Goal: Task Accomplishment & Management: Manage account settings

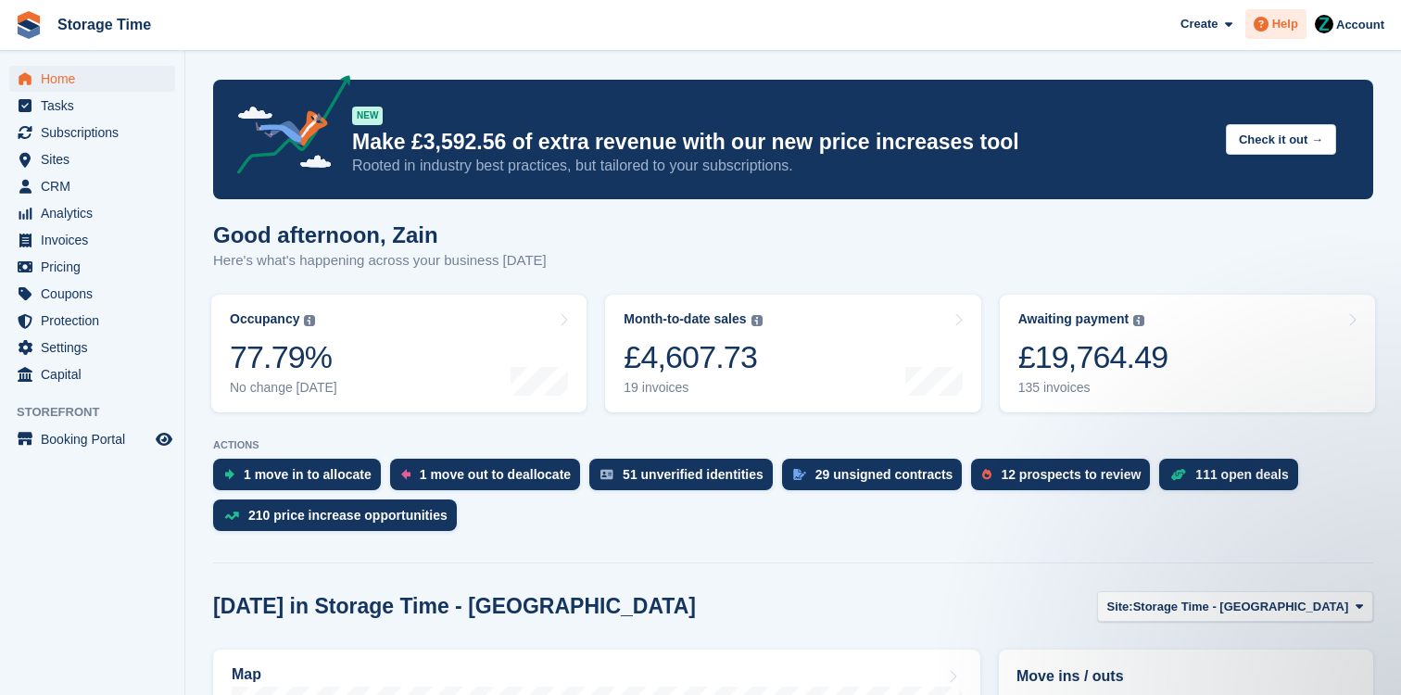
click at [1275, 19] on span "Help" at bounding box center [1285, 24] width 26 height 19
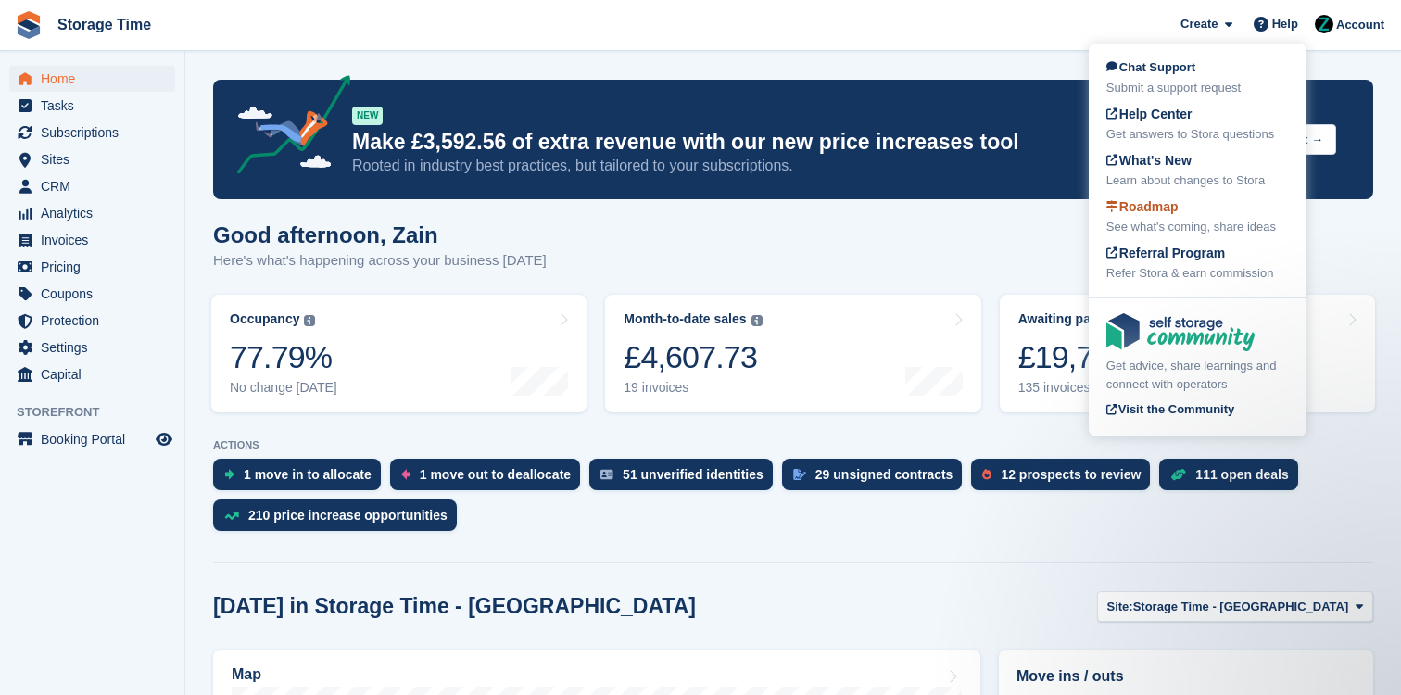
click at [1158, 217] on div "Roadmap See what's coming, share ideas" at bounding box center [1197, 216] width 182 height 39
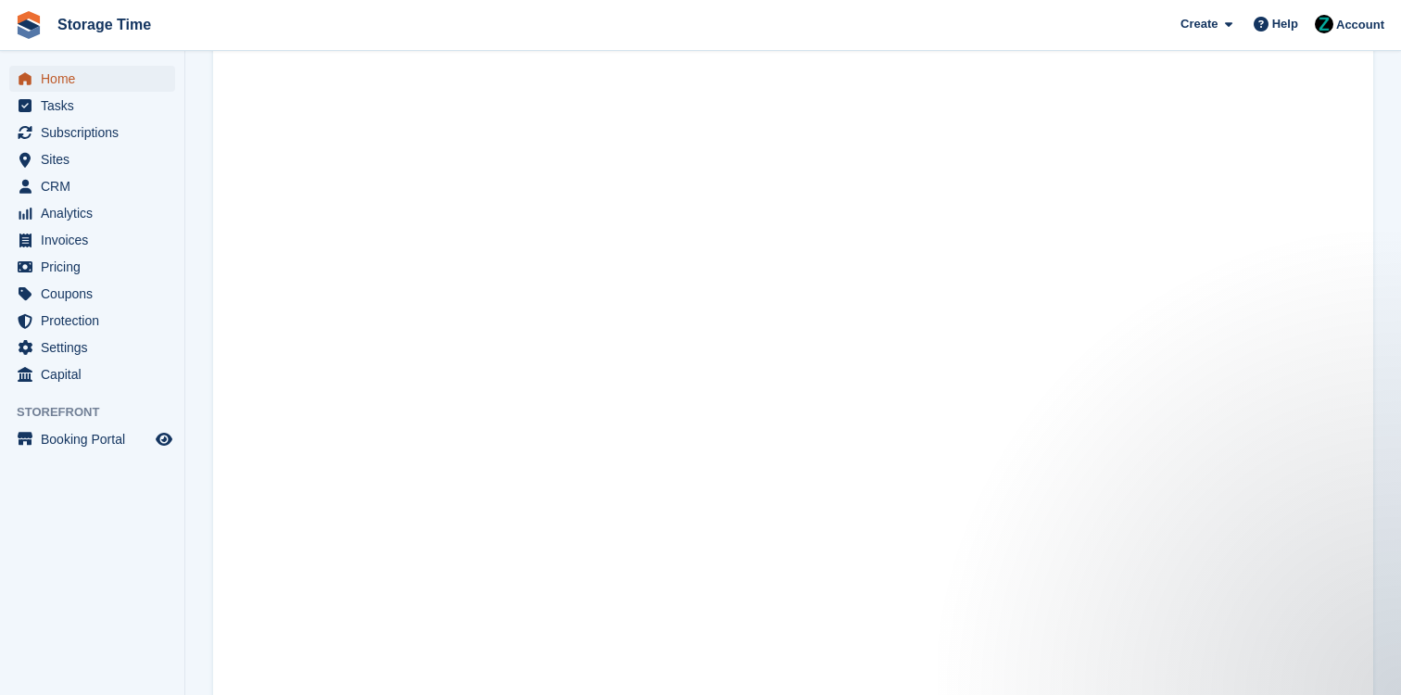
click at [153, 81] on link "Home" at bounding box center [92, 79] width 166 height 26
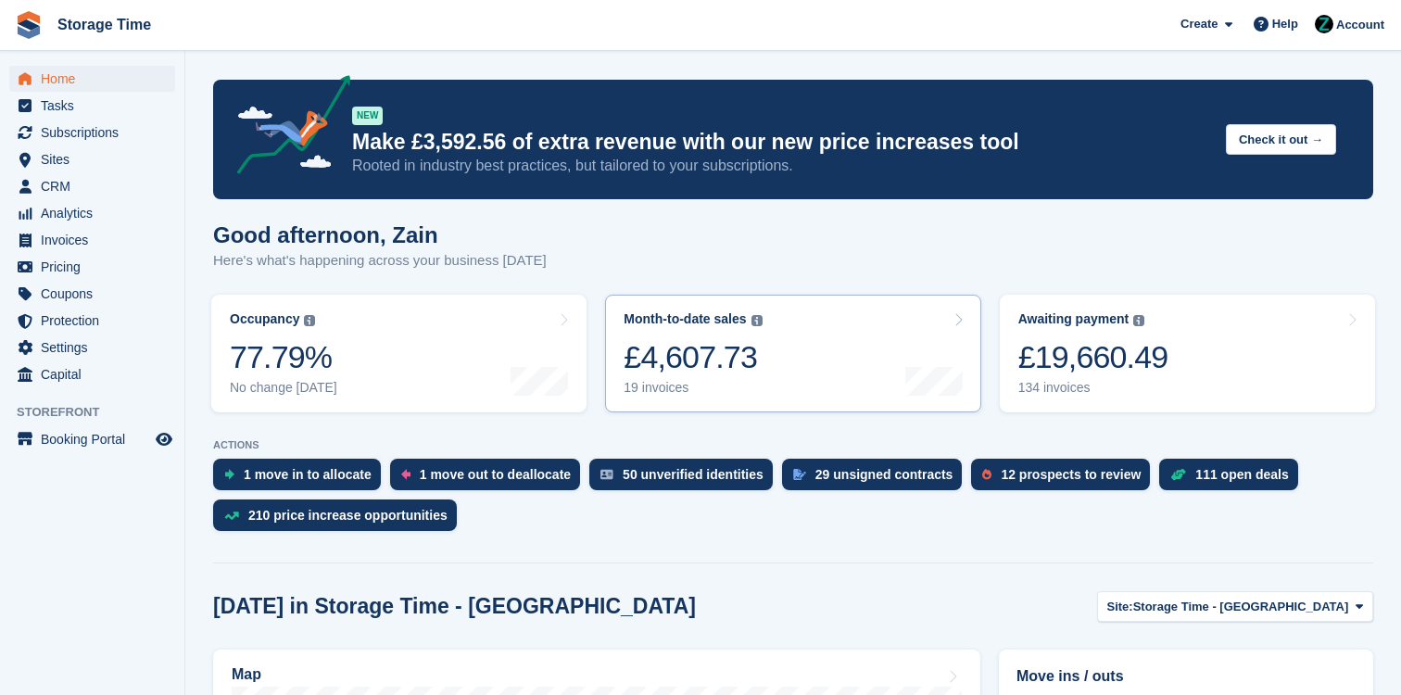
click at [1131, 390] on div "134 invoices" at bounding box center [1093, 388] width 150 height 16
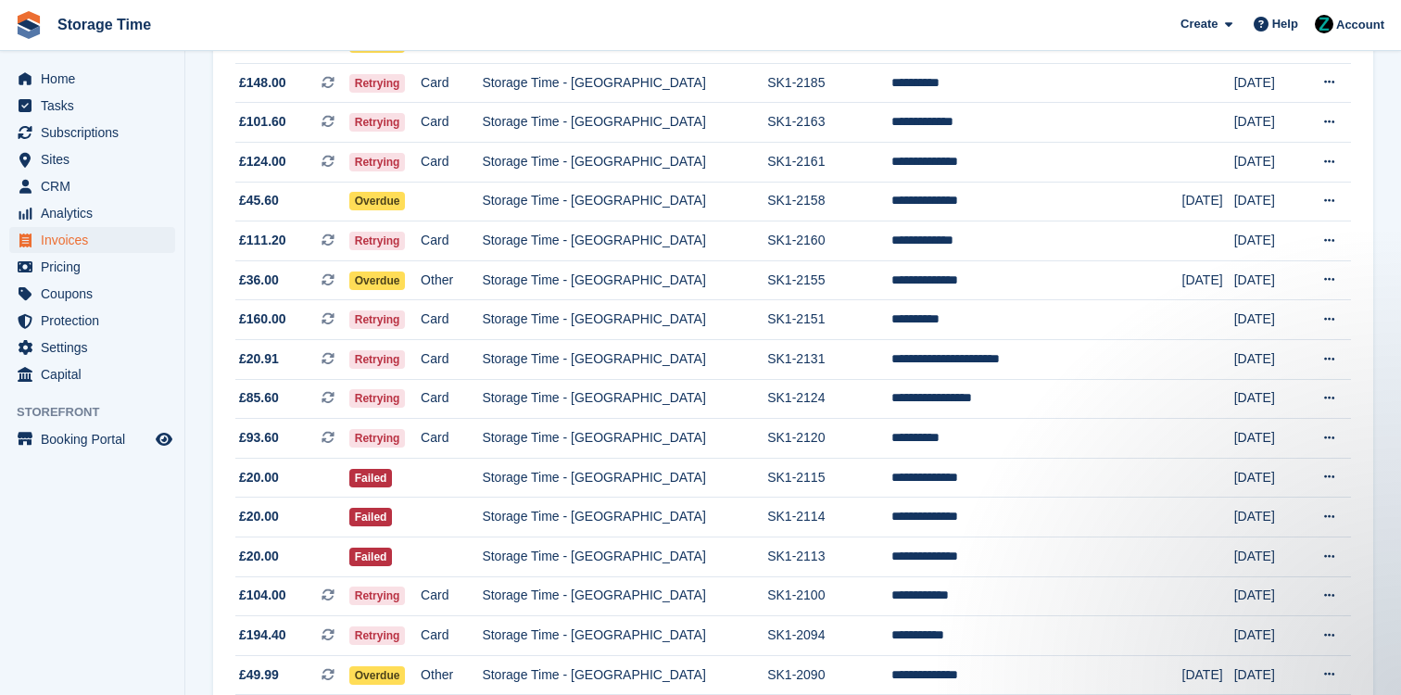
scroll to position [1680, 0]
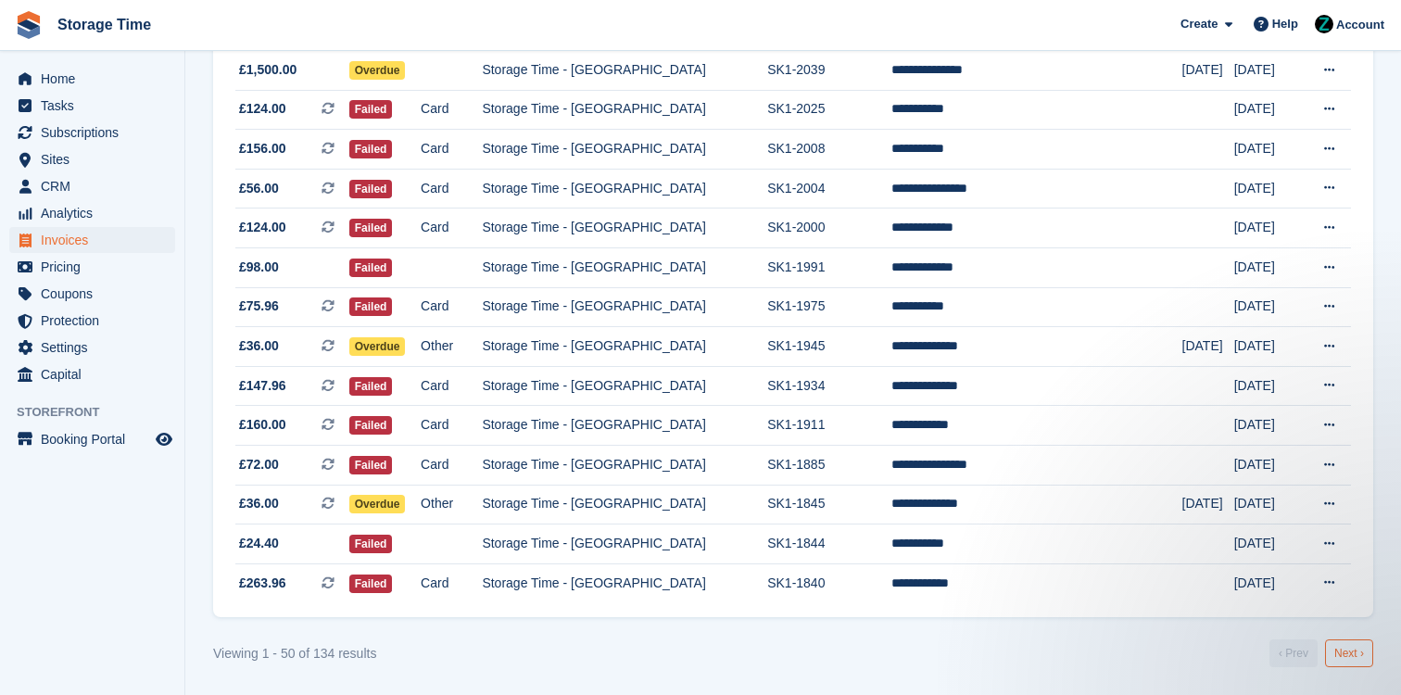
click at [1369, 661] on link "Next ›" at bounding box center [1349, 653] width 48 height 28
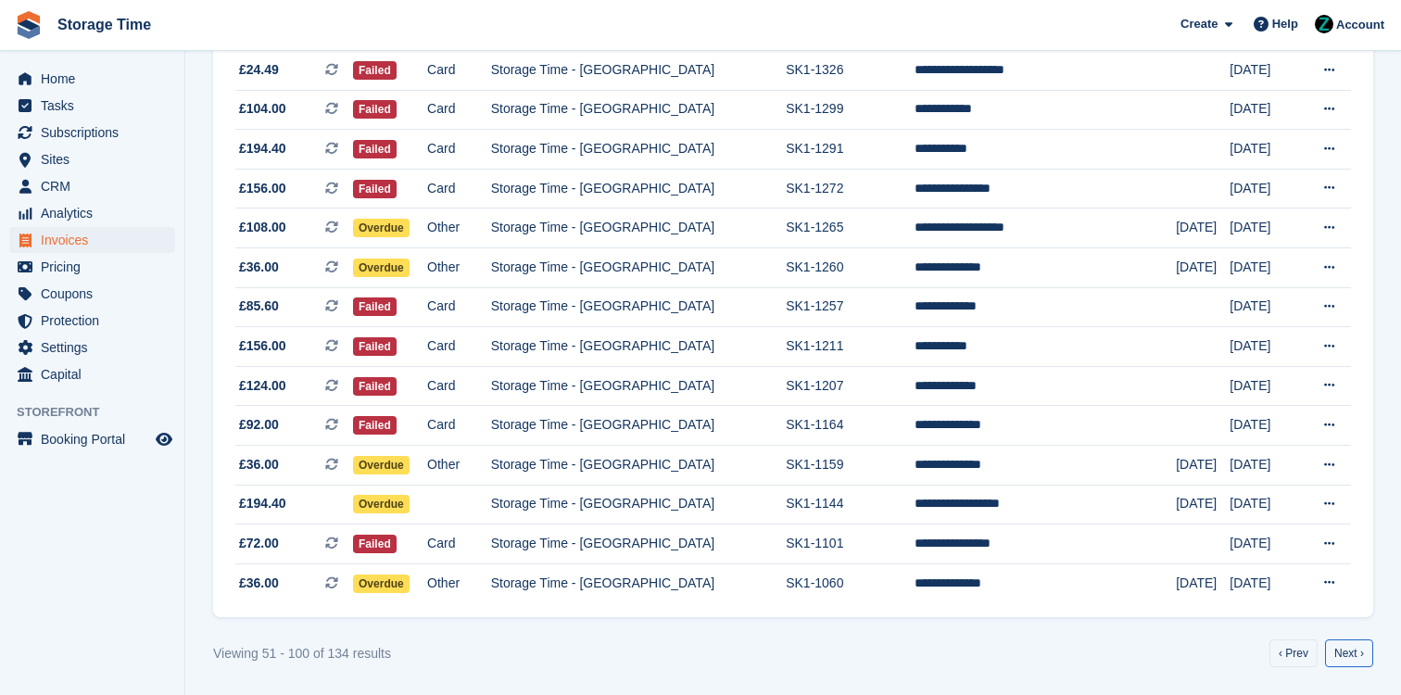
click at [1369, 661] on link "Next ›" at bounding box center [1349, 653] width 48 height 28
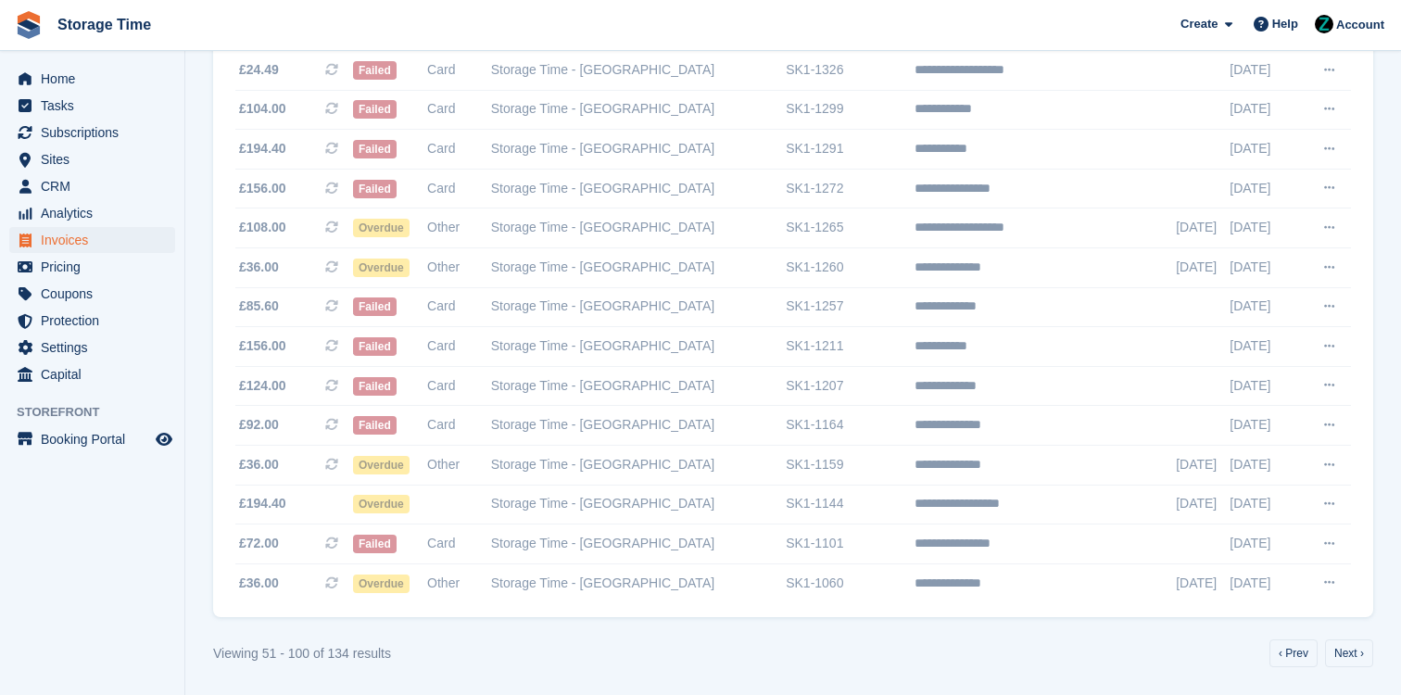
scroll to position [1050, 0]
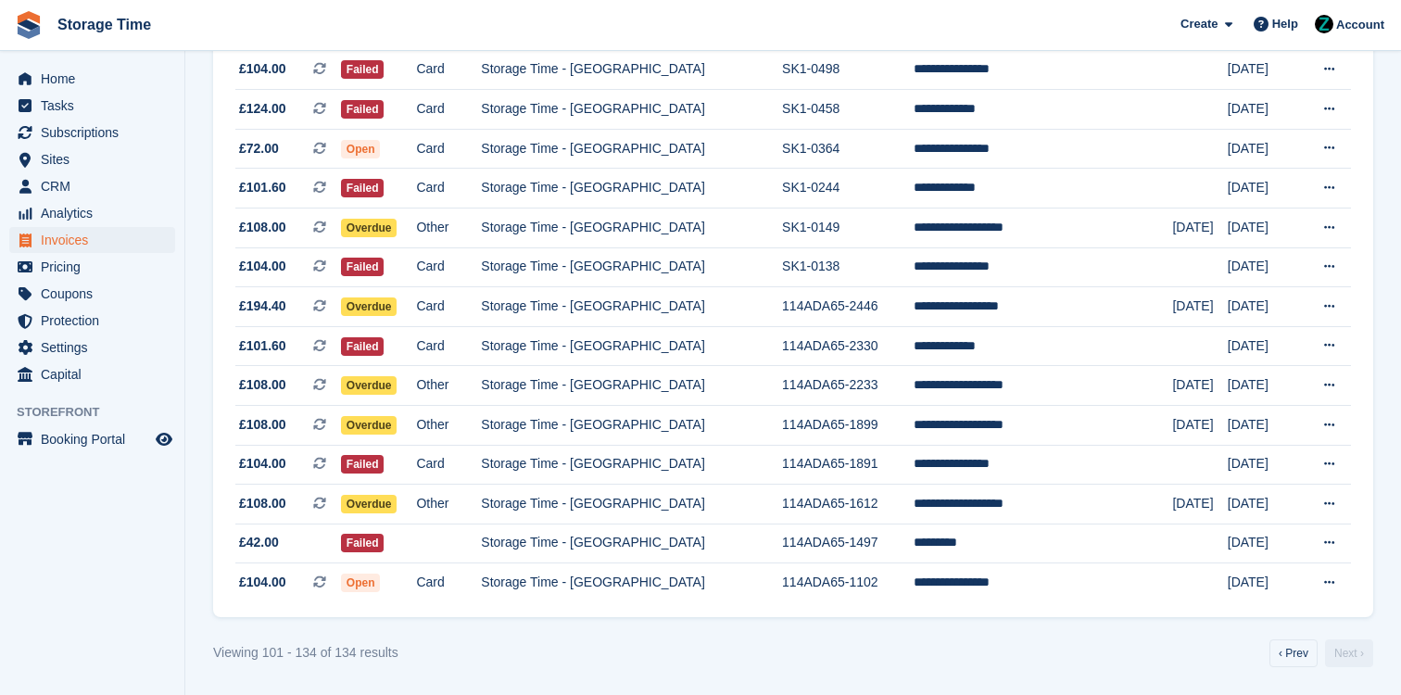
click at [1369, 661] on link "Next ›" at bounding box center [1349, 653] width 48 height 28
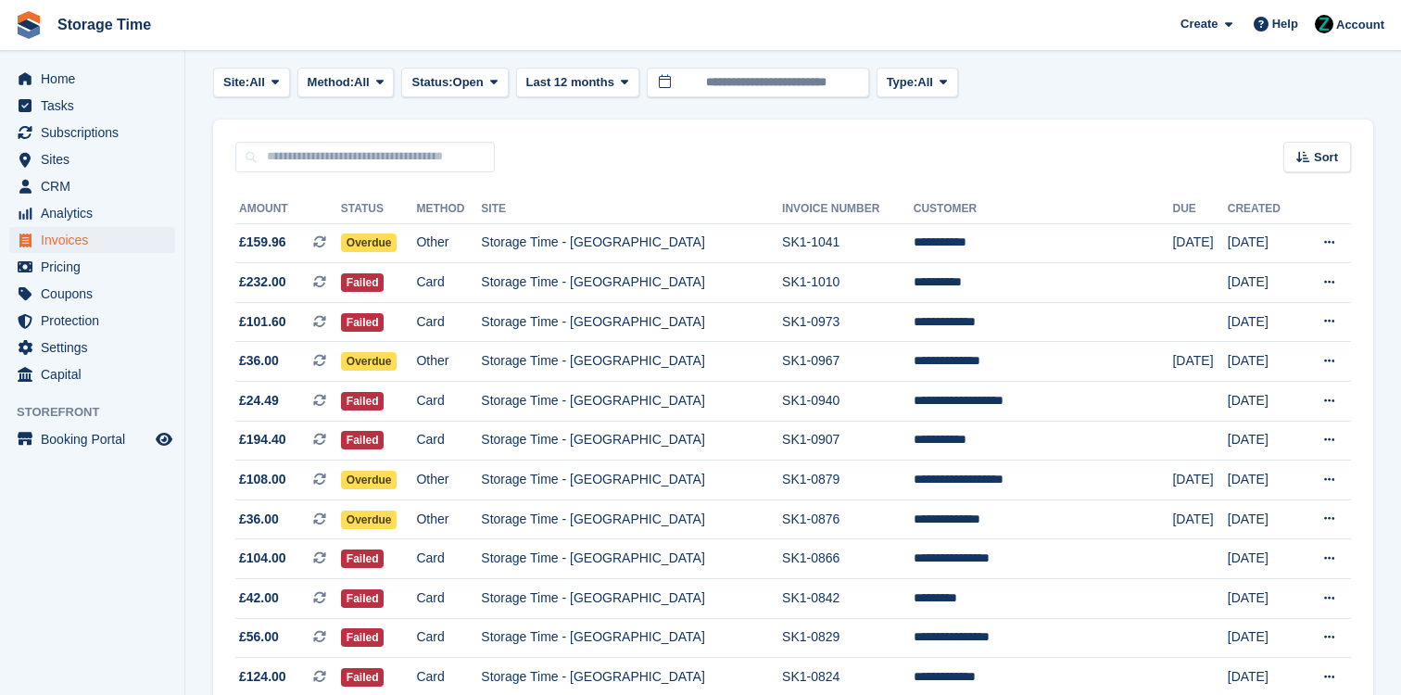
scroll to position [0, 0]
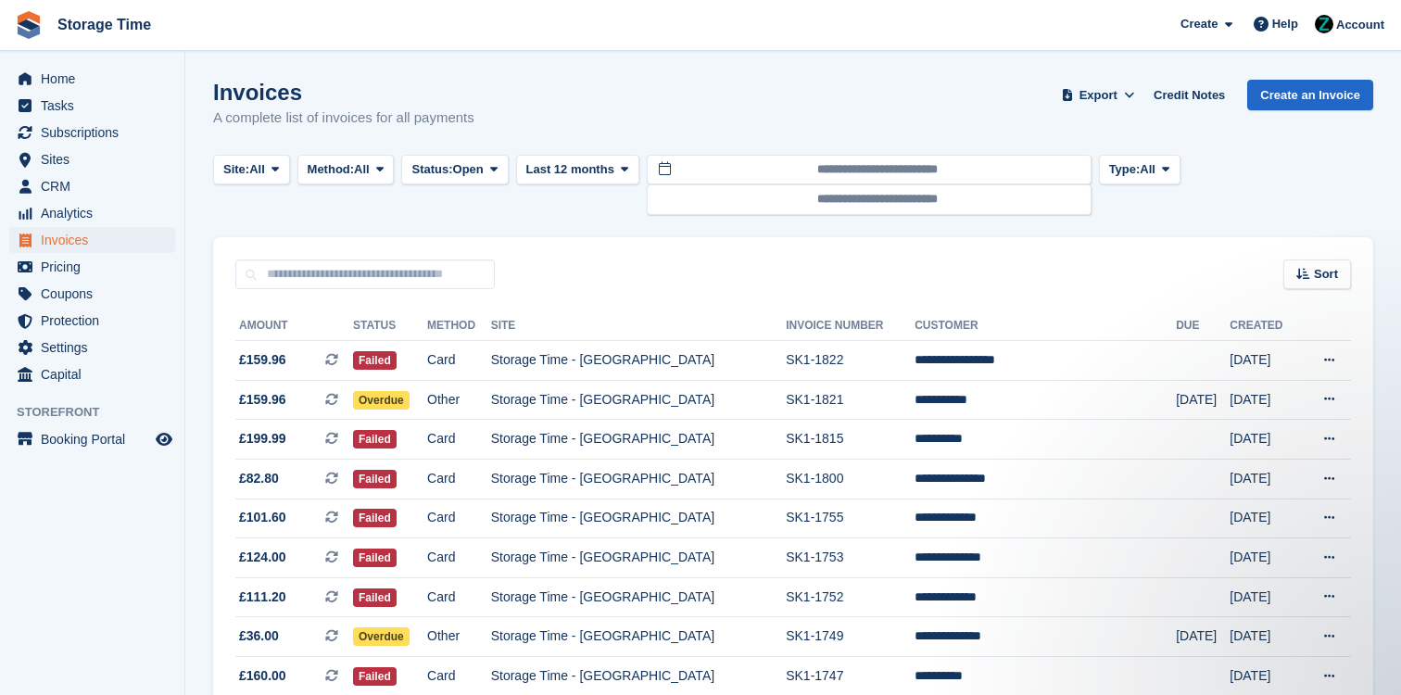
click at [107, 65] on div "Home Tasks Subscriptions Subscriptions Subscriptions Contracts Price increases …" at bounding box center [92, 223] width 184 height 330
click at [104, 80] on span "Home" at bounding box center [96, 79] width 111 height 26
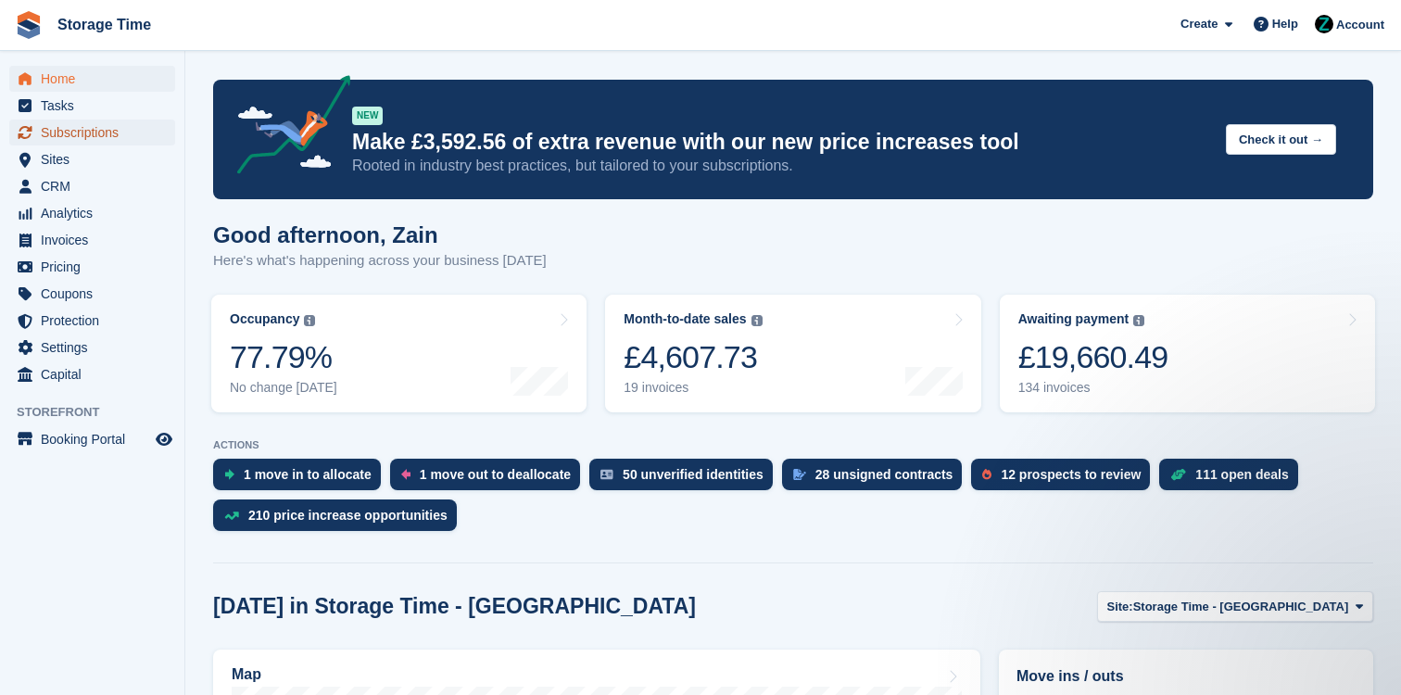
click at [138, 137] on span "Subscriptions" at bounding box center [96, 132] width 111 height 26
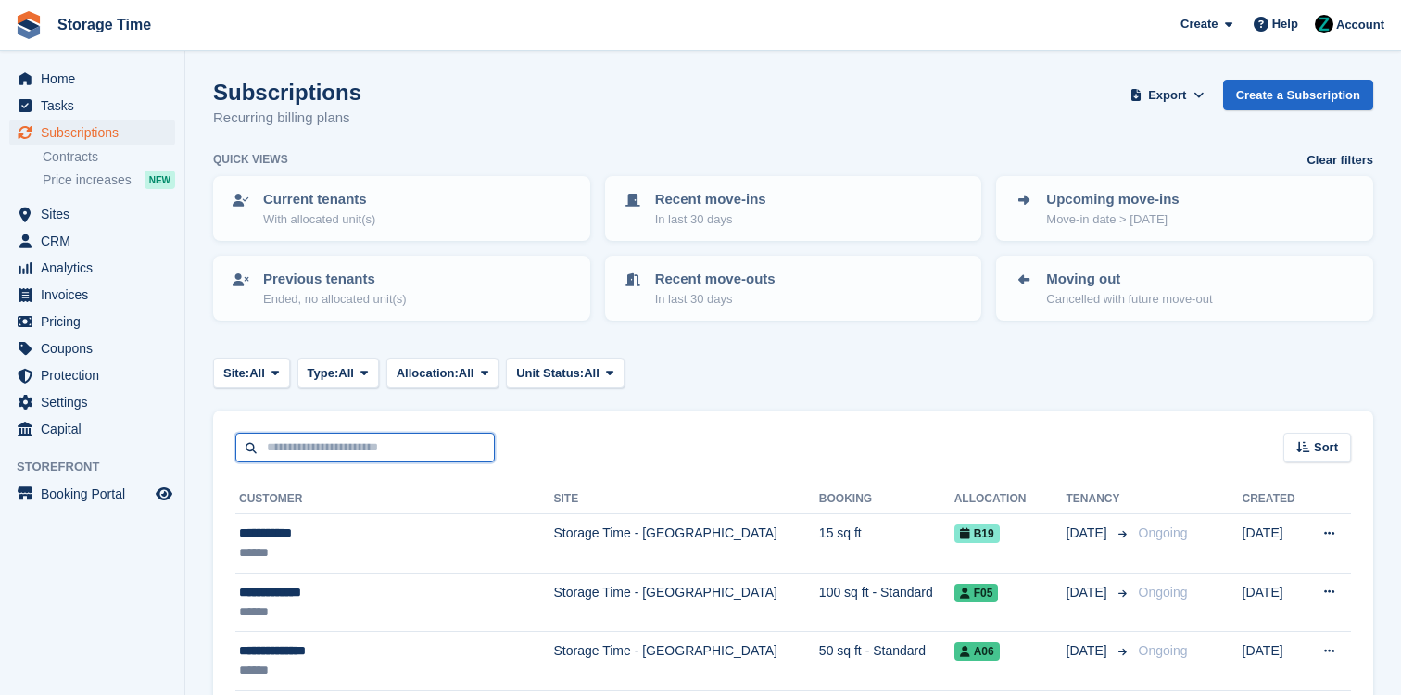
click at [393, 448] on input "text" at bounding box center [364, 448] width 259 height 31
type input "***"
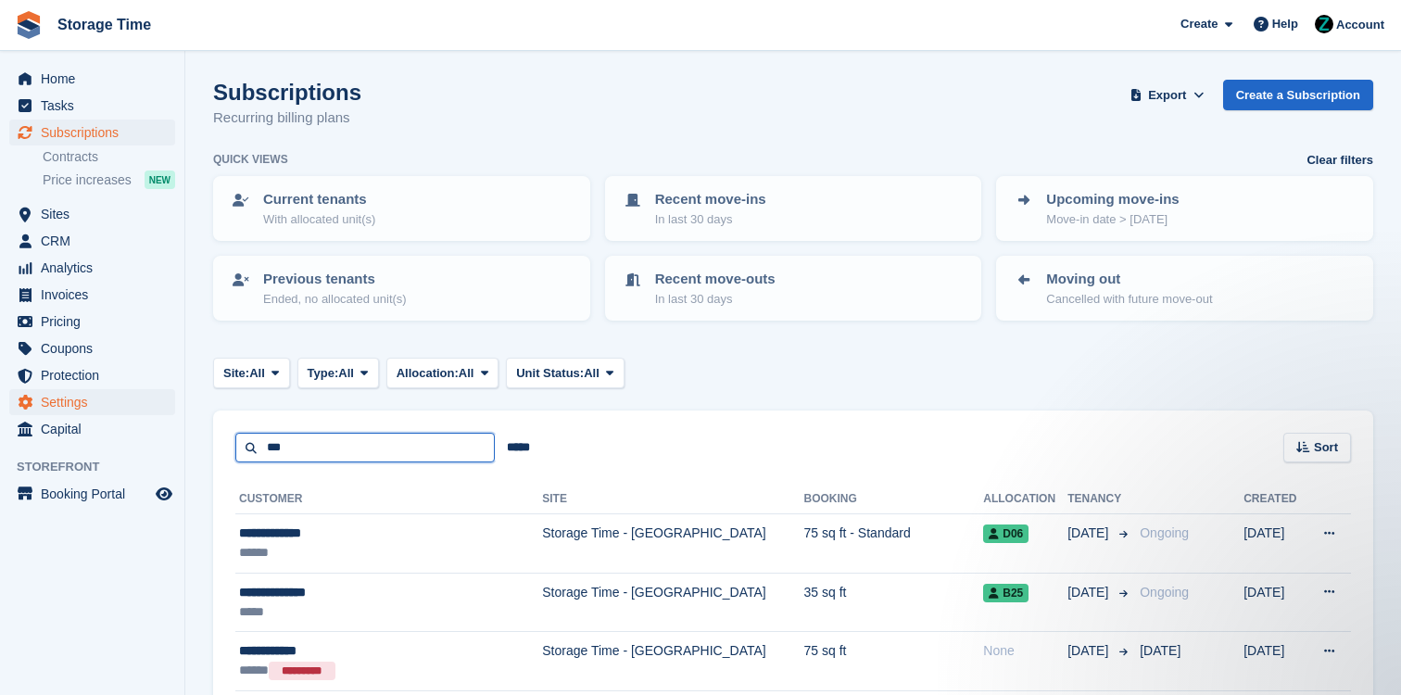
drag, startPoint x: 311, startPoint y: 452, endPoint x: 92, endPoint y: 390, distance: 228.2
type input "***"
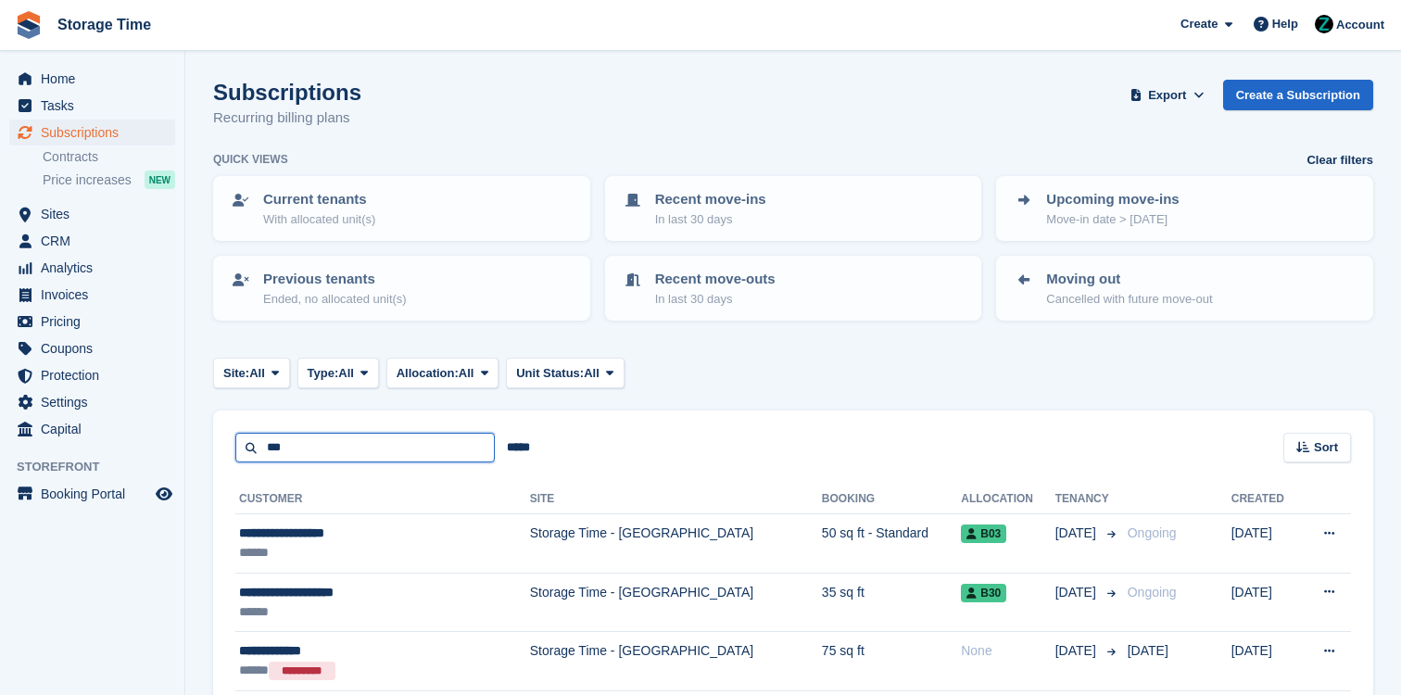
click at [316, 447] on input "***" at bounding box center [364, 448] width 259 height 31
type input "*"
type input "****"
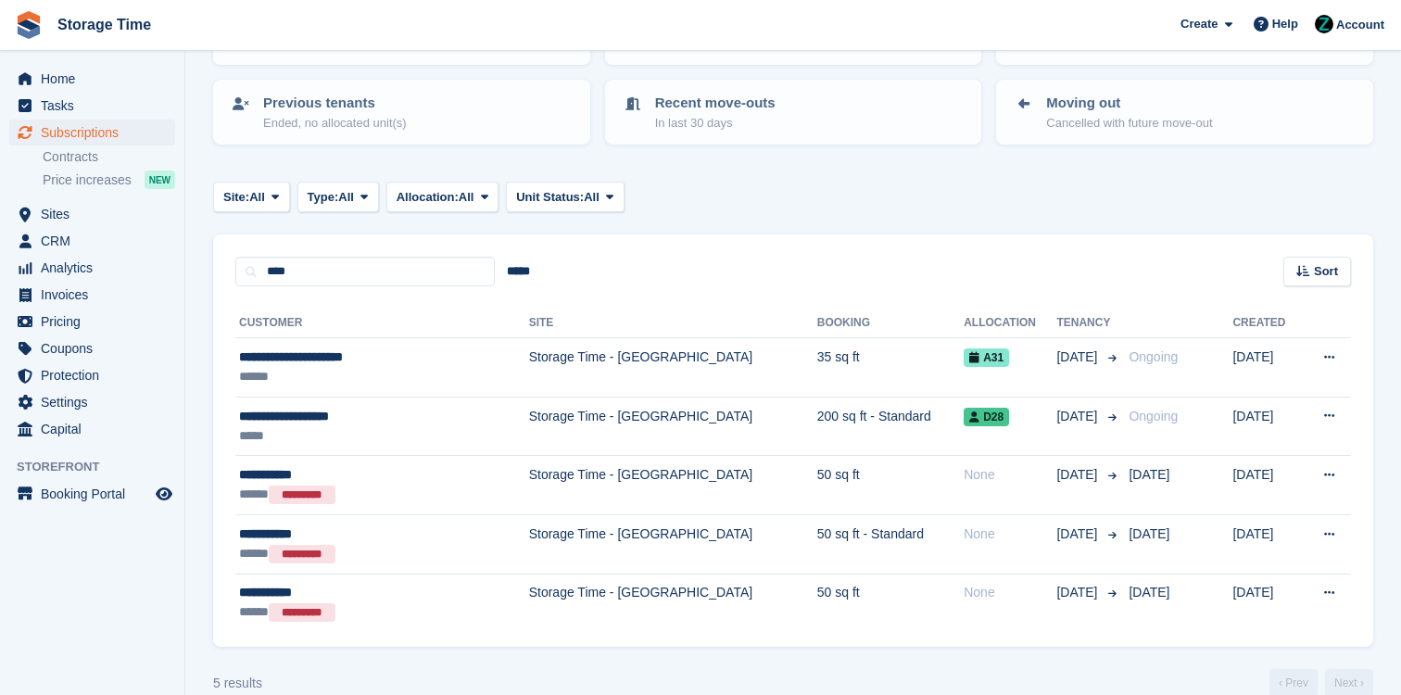
scroll to position [206, 0]
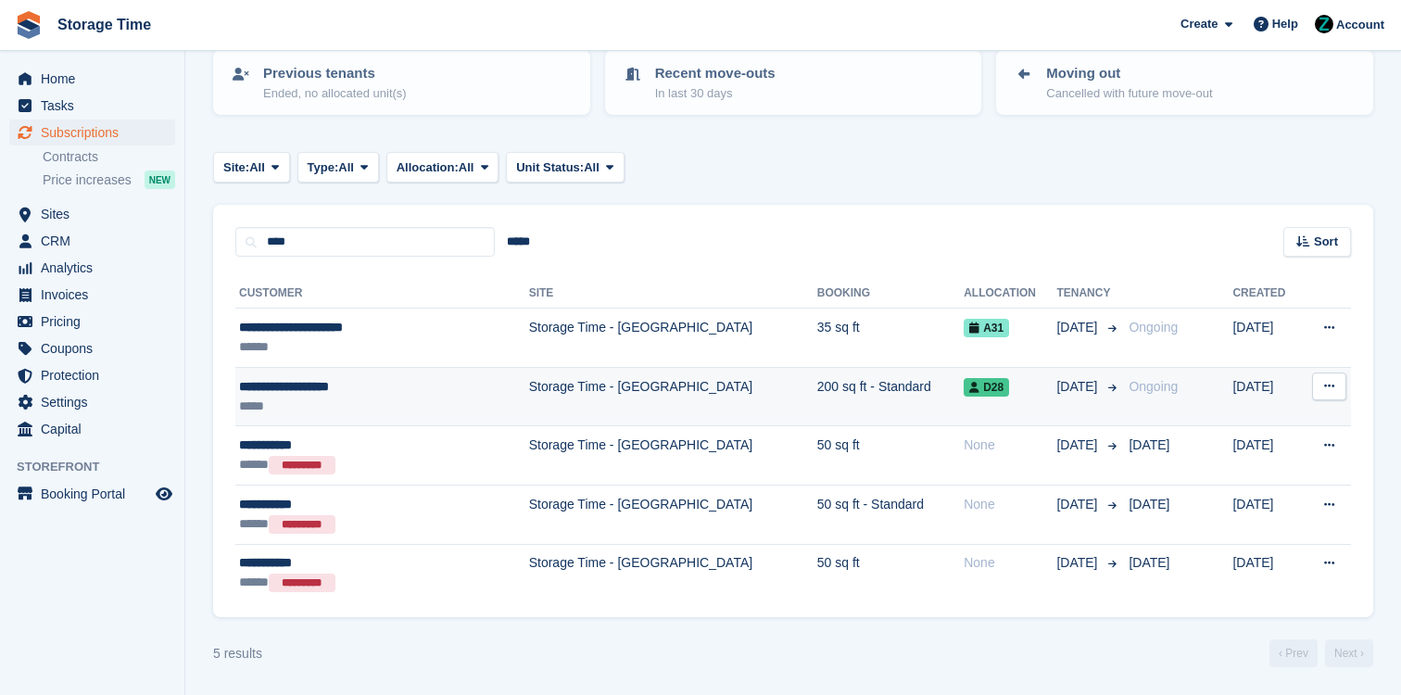
click at [529, 409] on td "Storage Time - [GEOGRAPHIC_DATA]" at bounding box center [673, 396] width 288 height 59
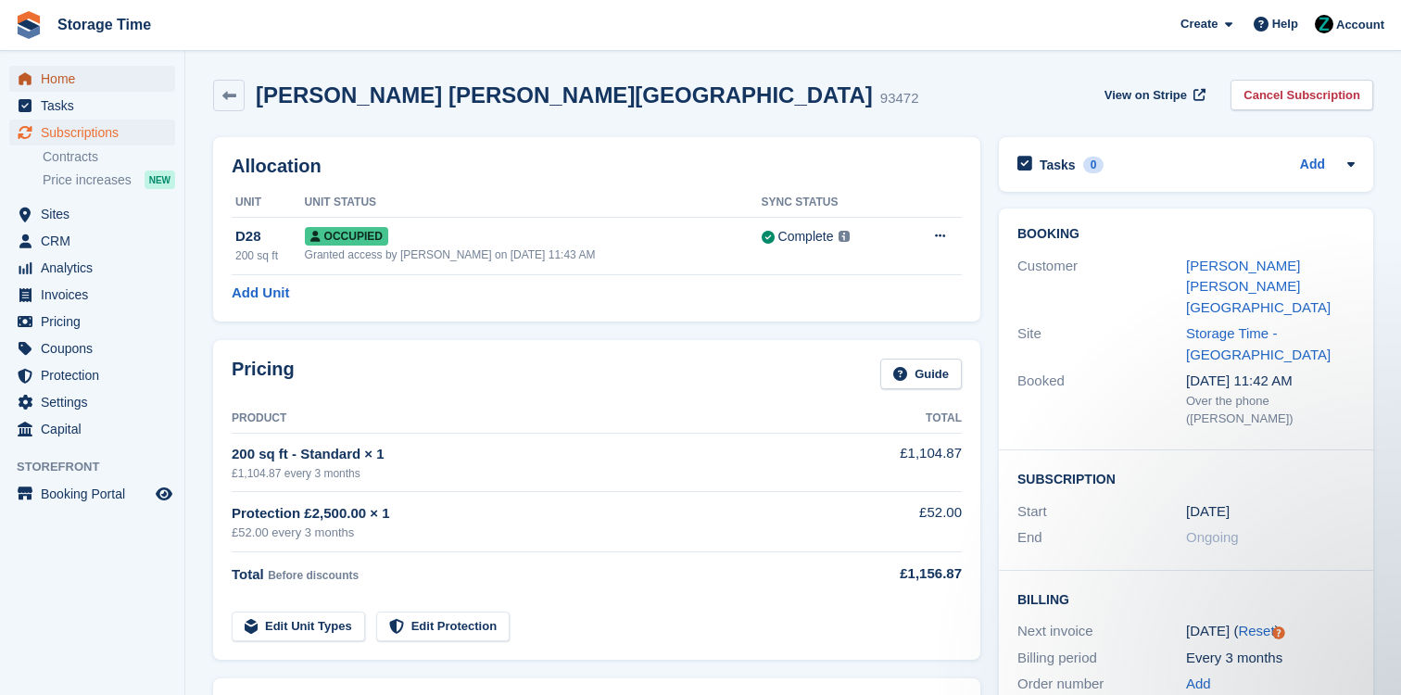
click at [49, 73] on span "Home" at bounding box center [96, 79] width 111 height 26
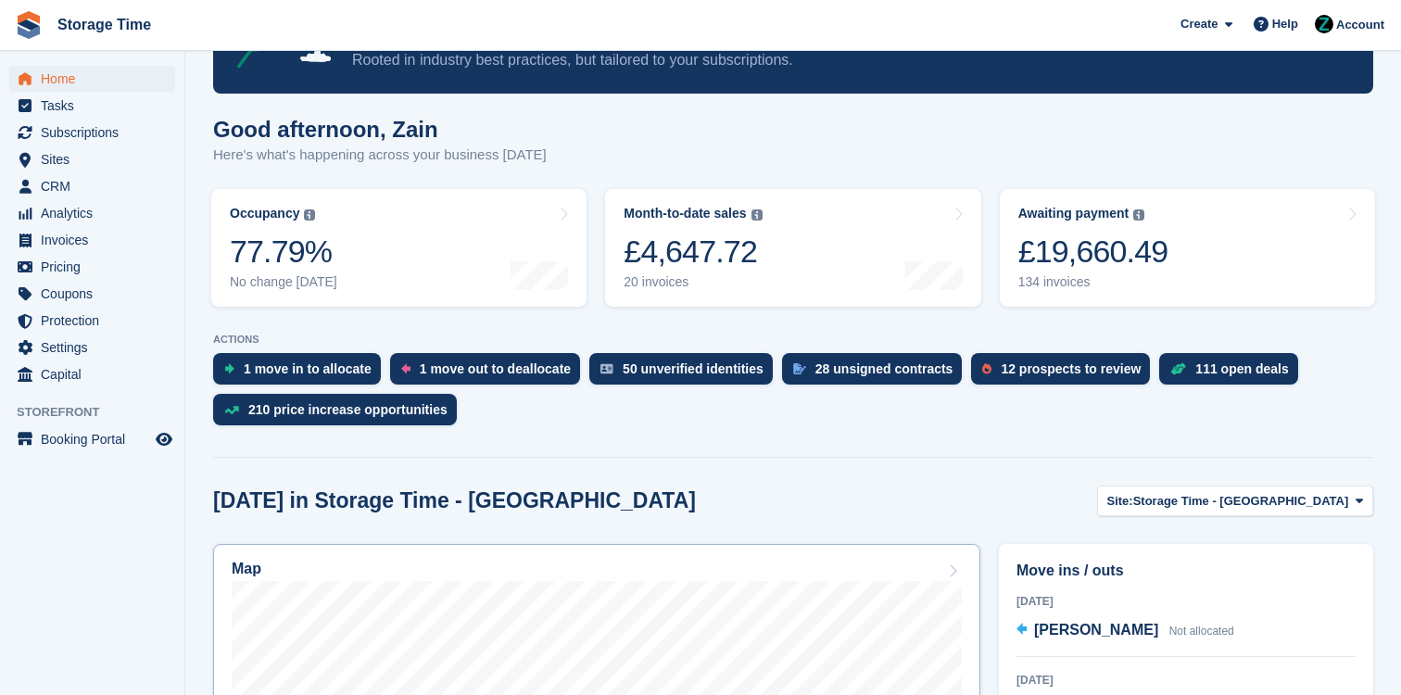
scroll to position [463, 0]
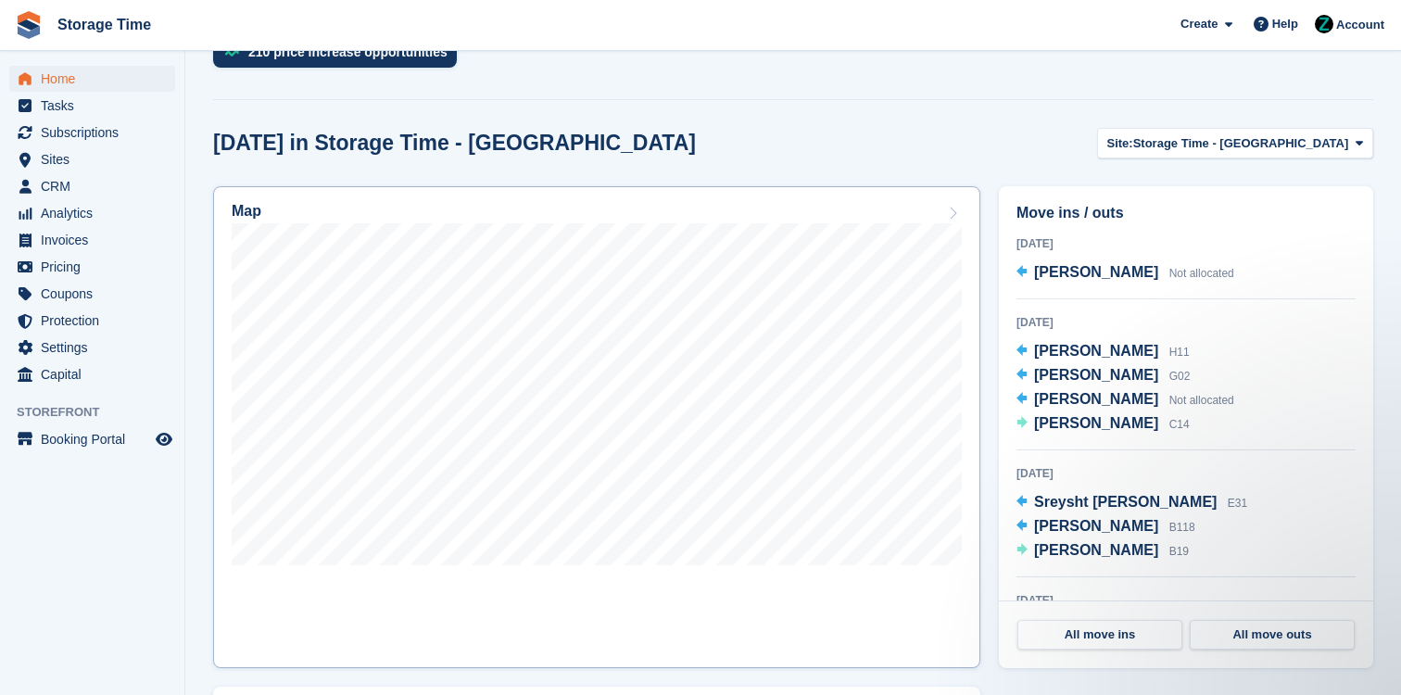
click at [730, 203] on div "Map" at bounding box center [597, 213] width 730 height 20
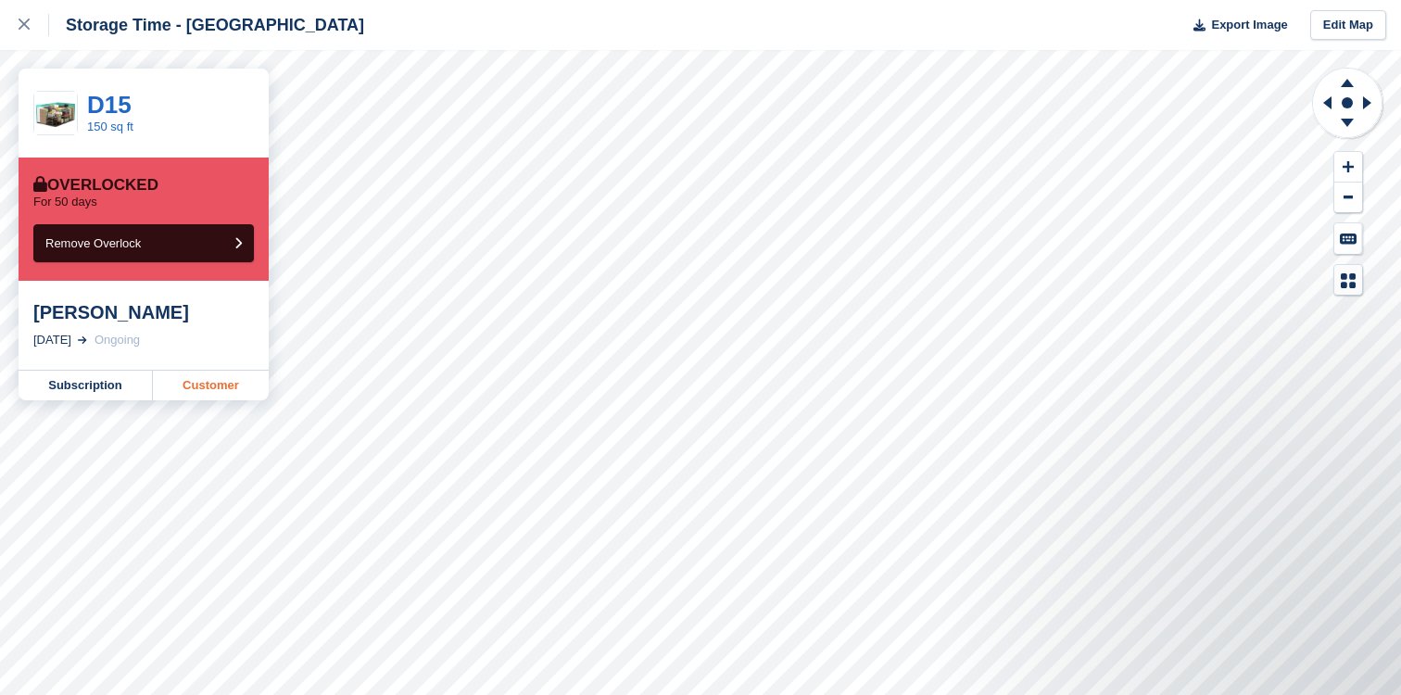
click at [196, 380] on link "Customer" at bounding box center [211, 386] width 116 height 30
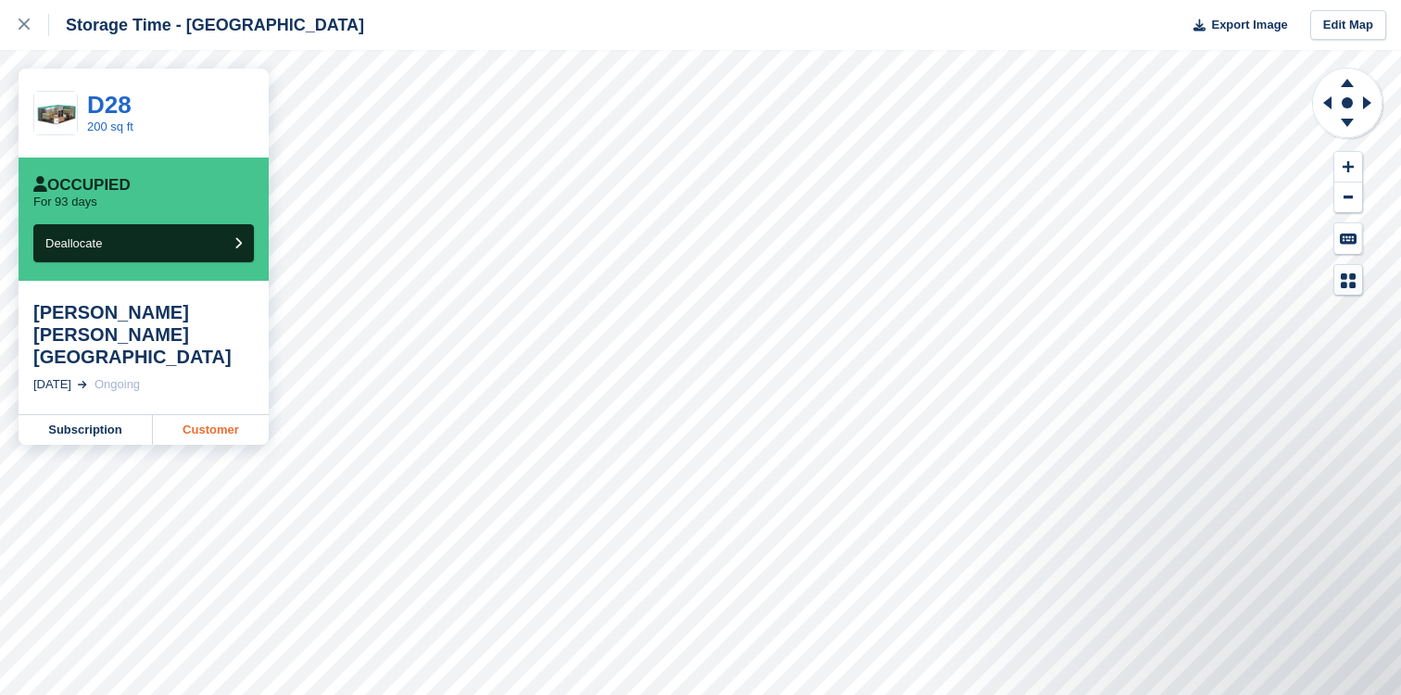
click at [224, 415] on link "Customer" at bounding box center [211, 430] width 116 height 30
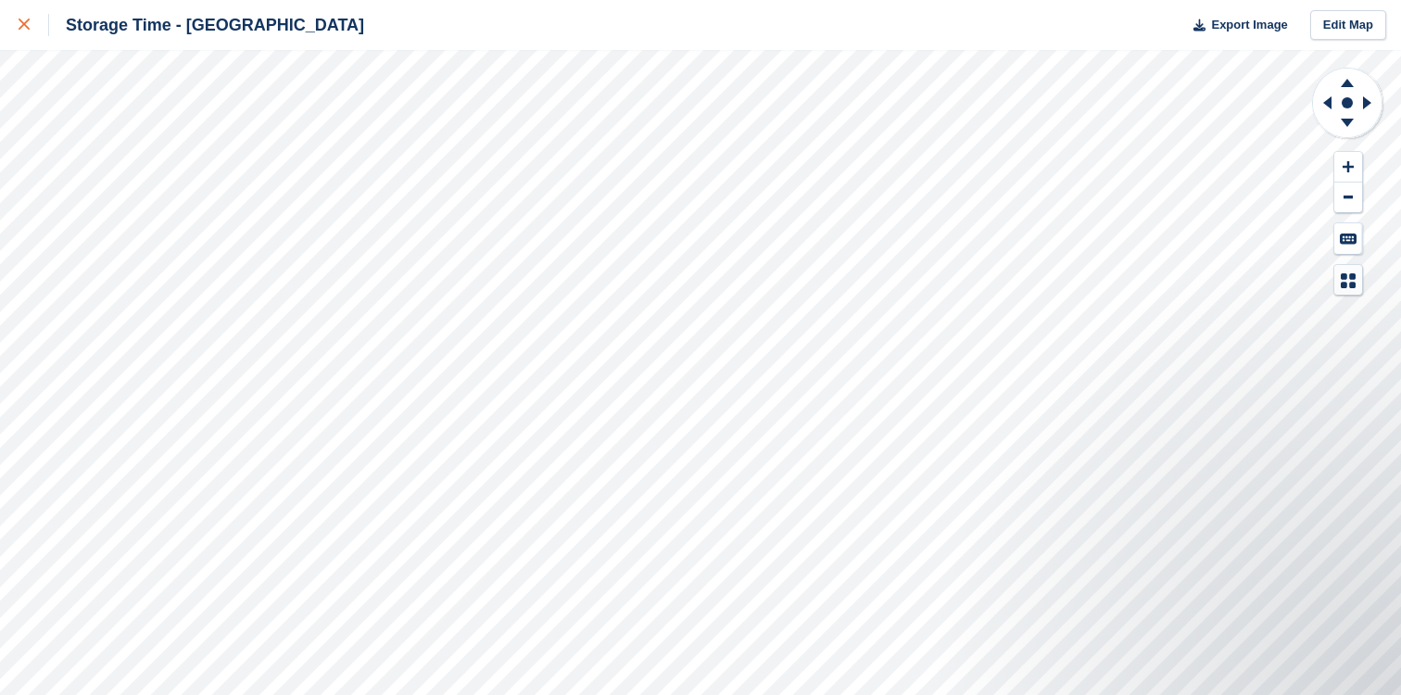
click at [19, 21] on icon at bounding box center [24, 24] width 11 height 11
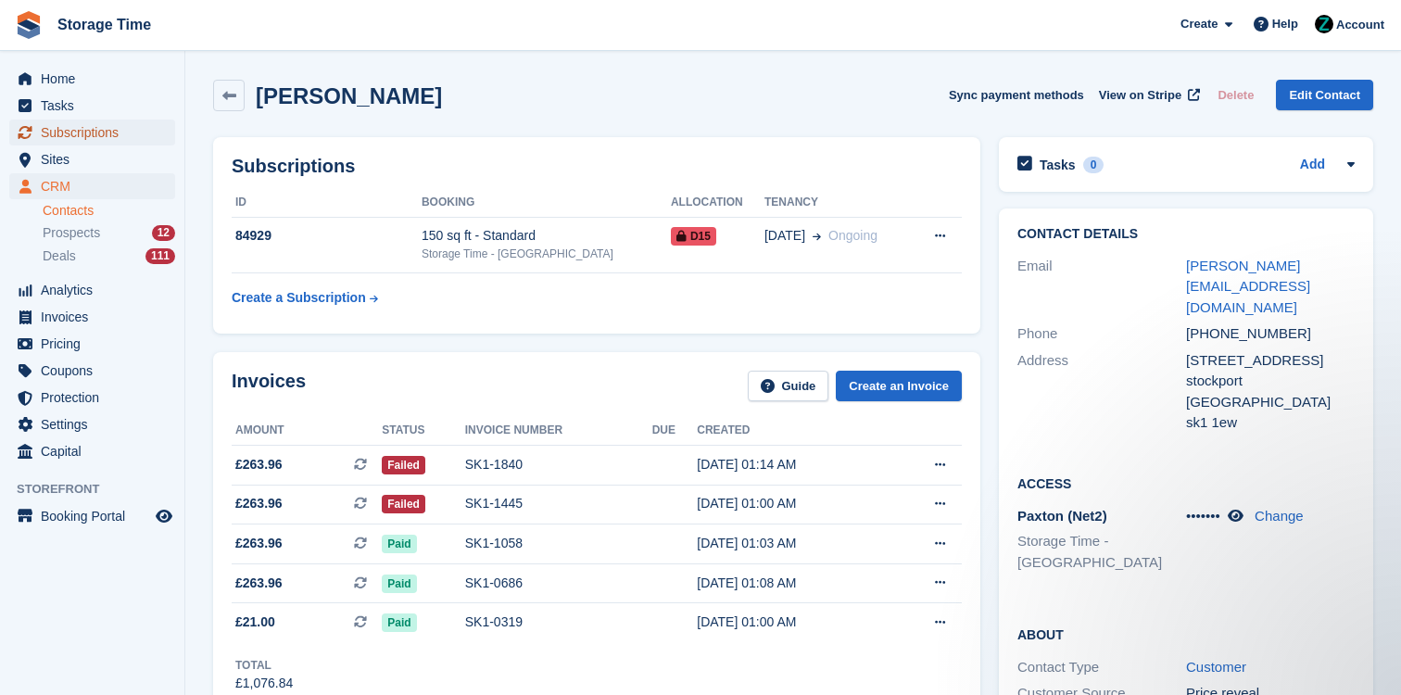
click at [57, 132] on span "Subscriptions" at bounding box center [96, 132] width 111 height 26
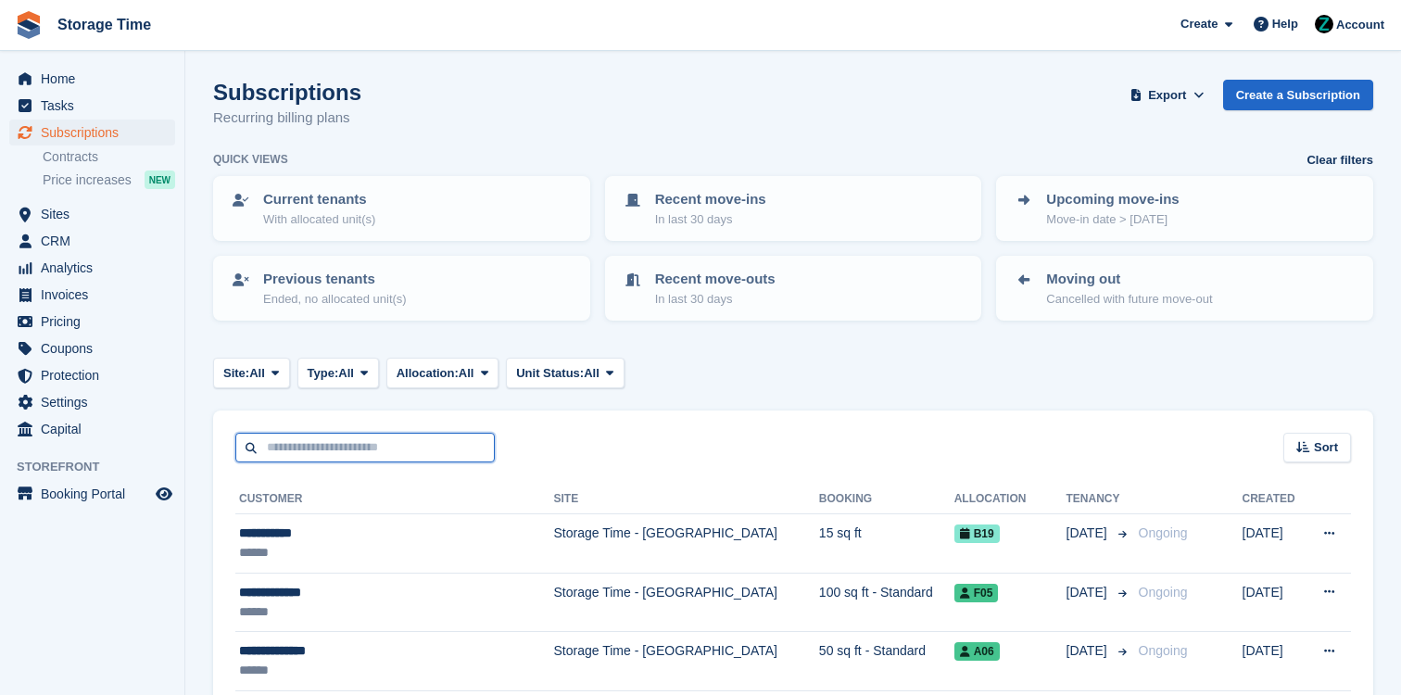
click at [404, 449] on input "text" at bounding box center [364, 448] width 259 height 31
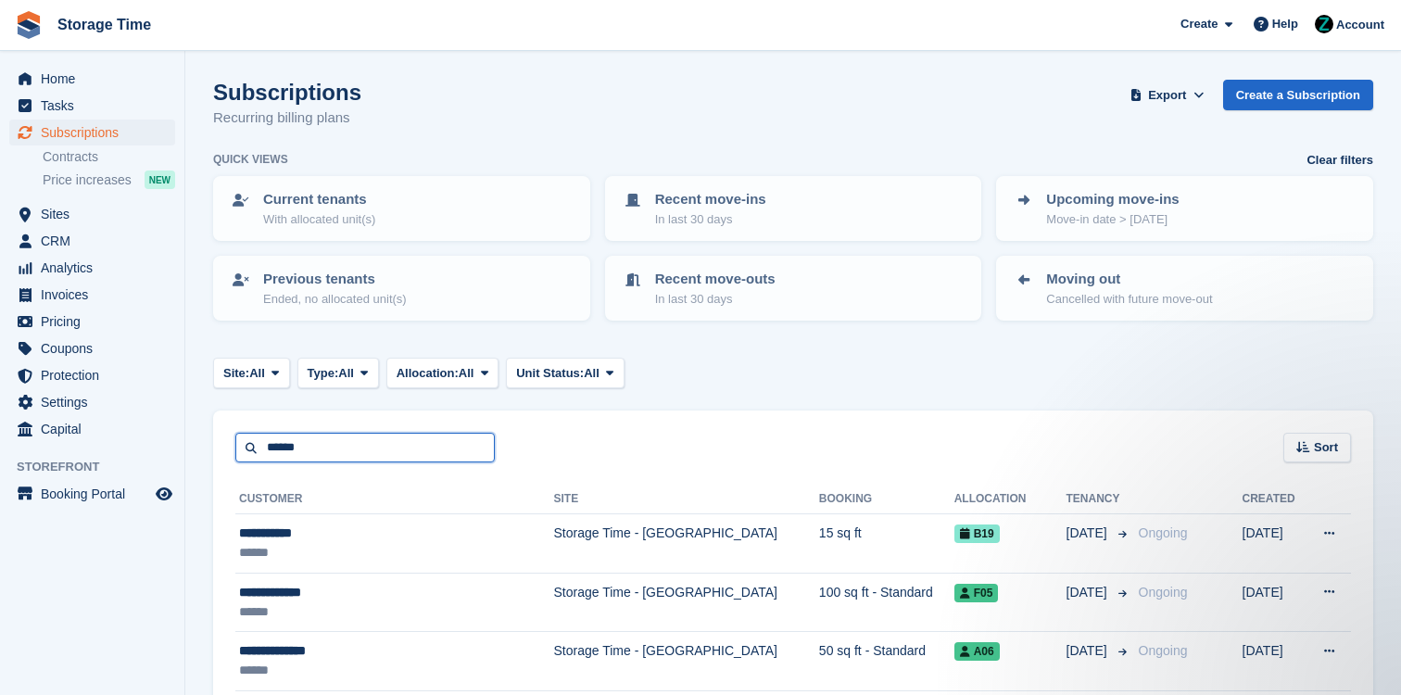
type input "******"
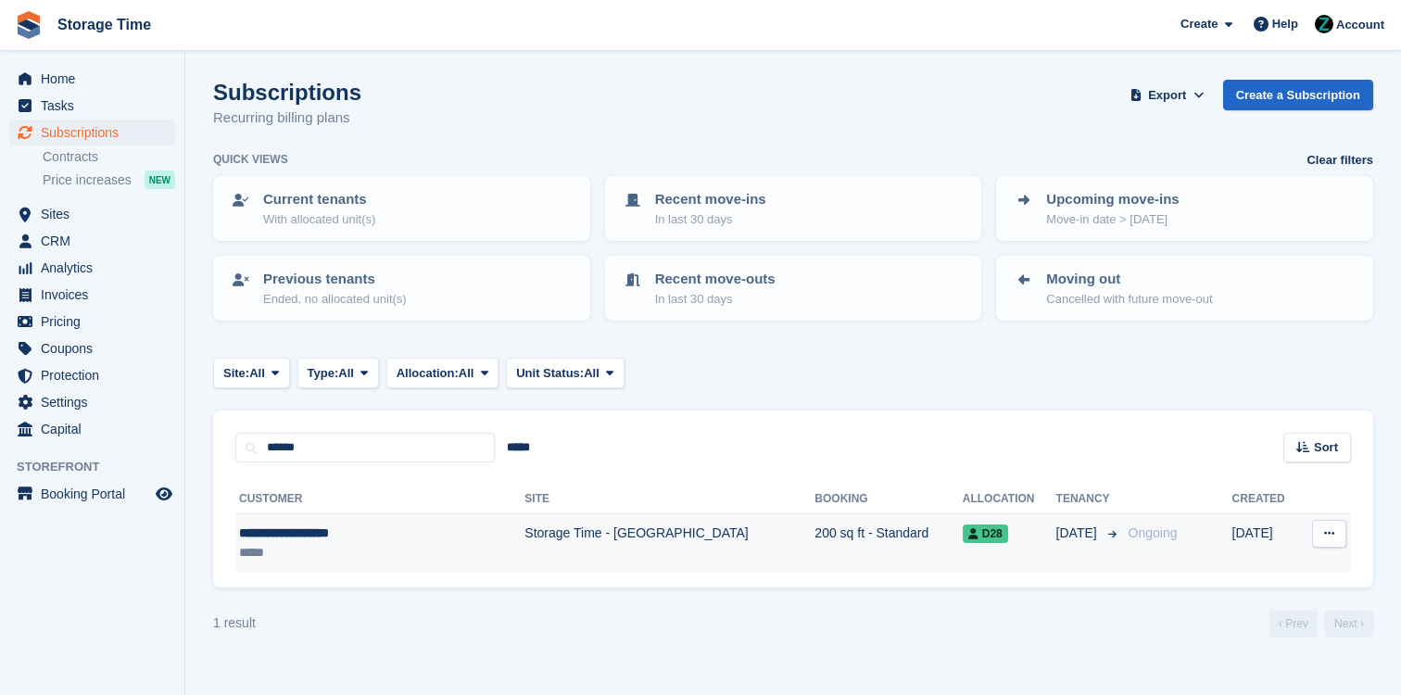
click at [435, 543] on div "*****" at bounding box center [349, 552] width 220 height 19
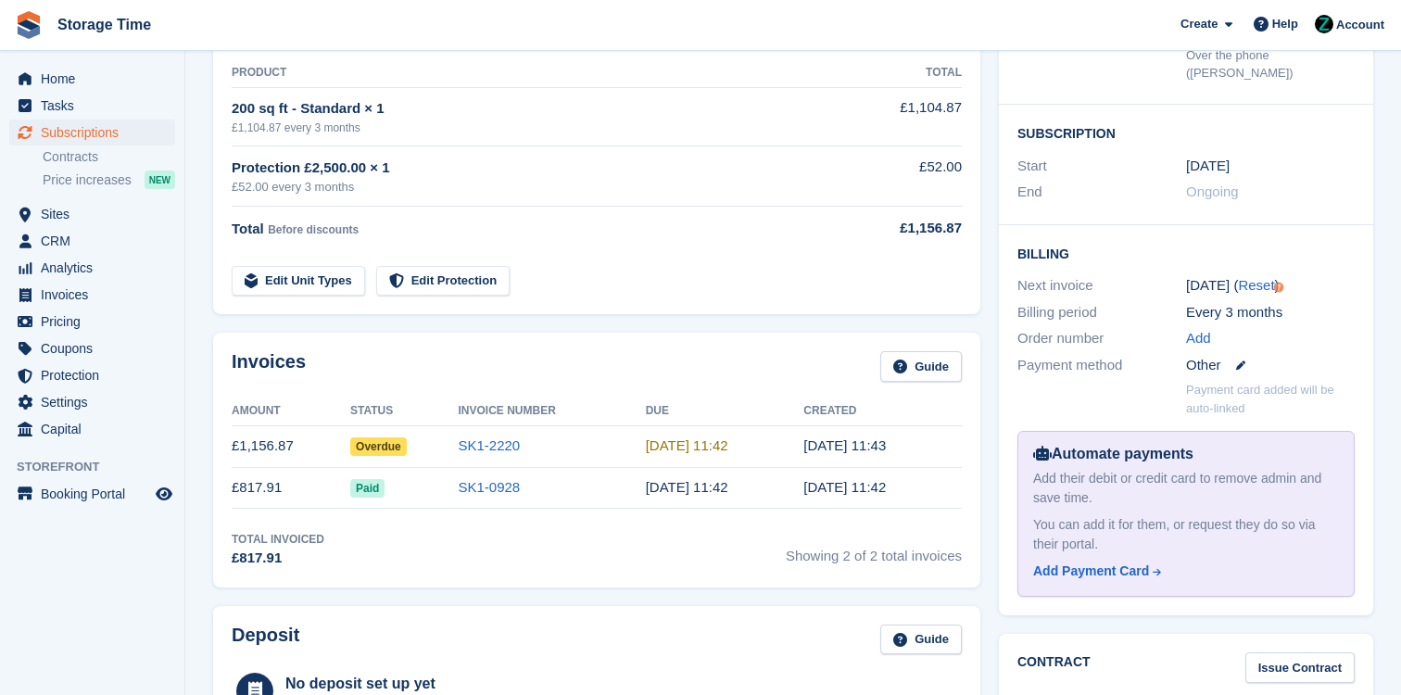
scroll to position [352, 0]
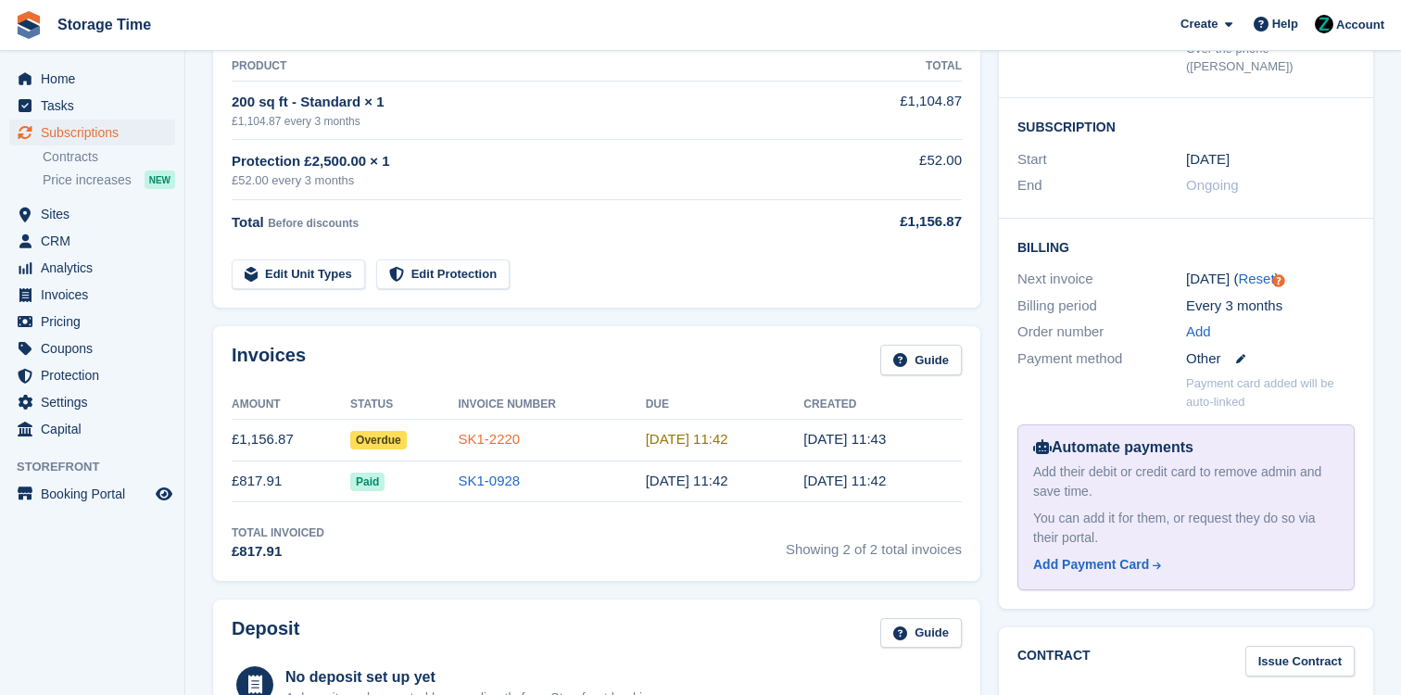
click at [502, 446] on link "SK1-2220" at bounding box center [490, 439] width 62 height 16
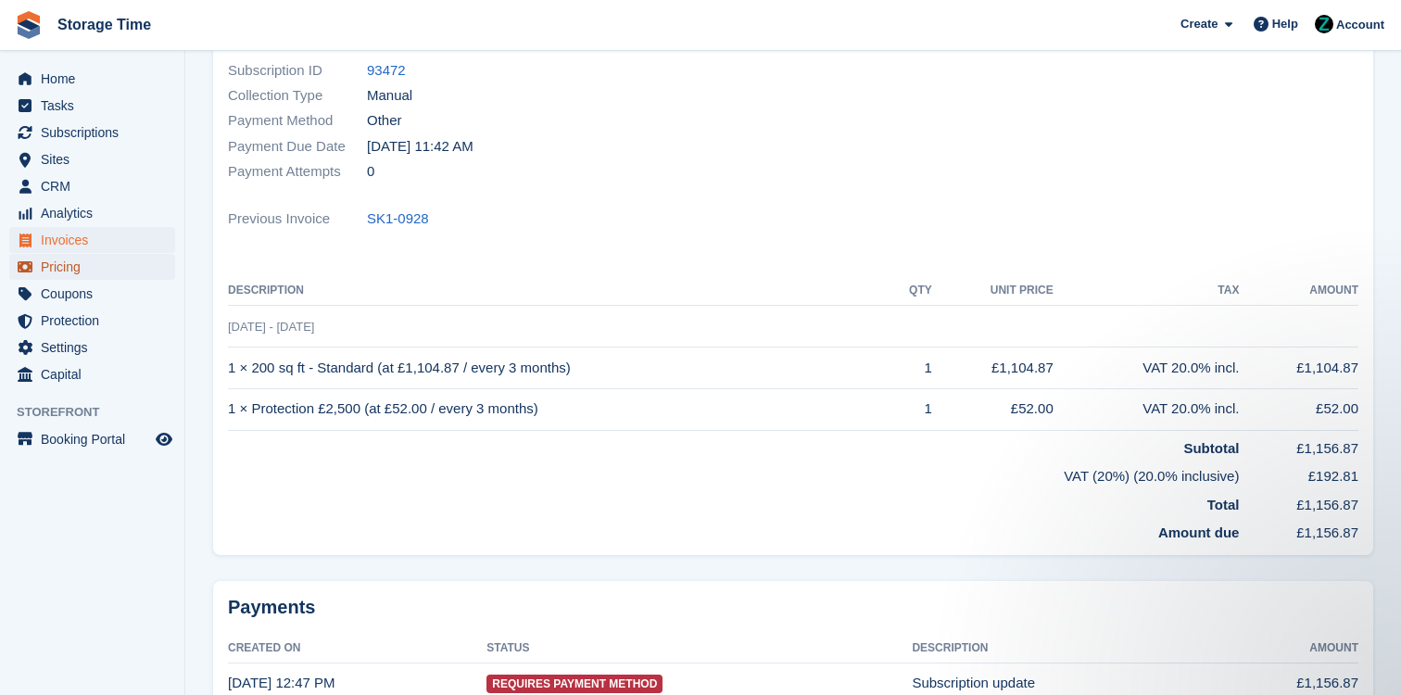
click at [76, 272] on span "Pricing" at bounding box center [96, 267] width 111 height 26
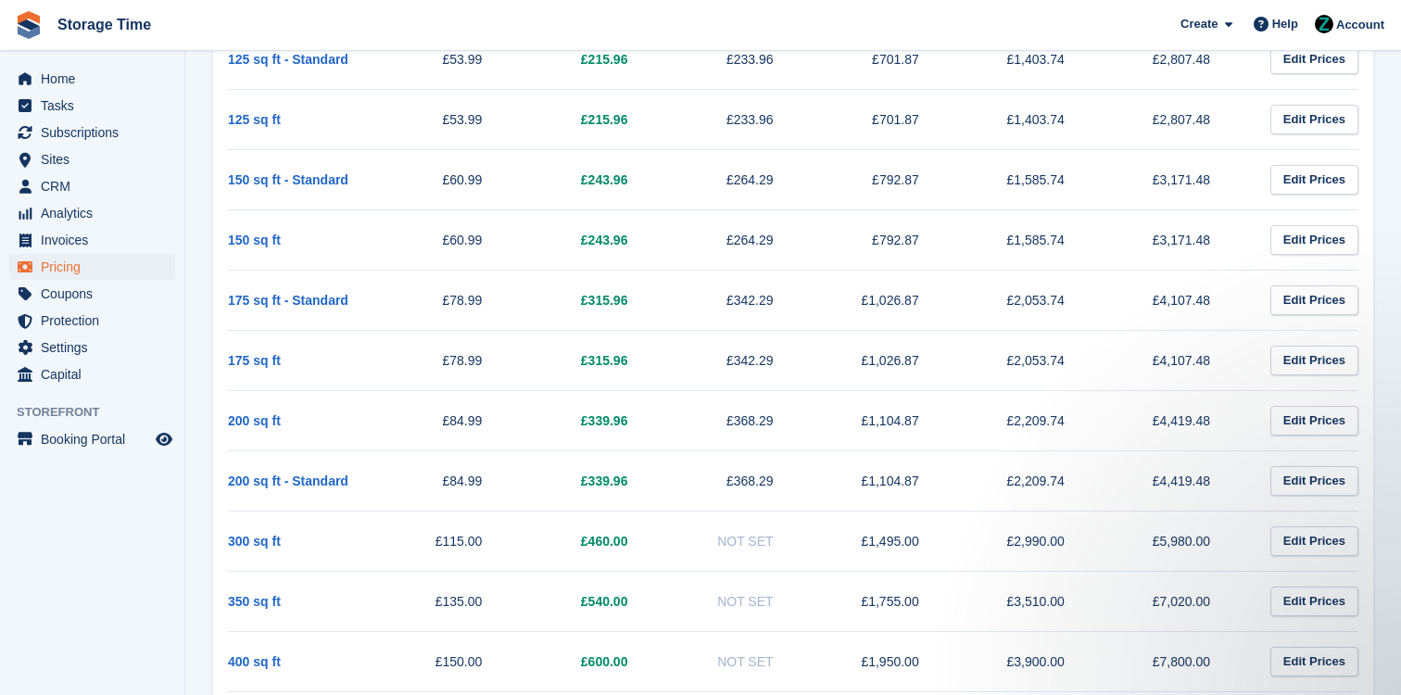
scroll to position [1487, 0]
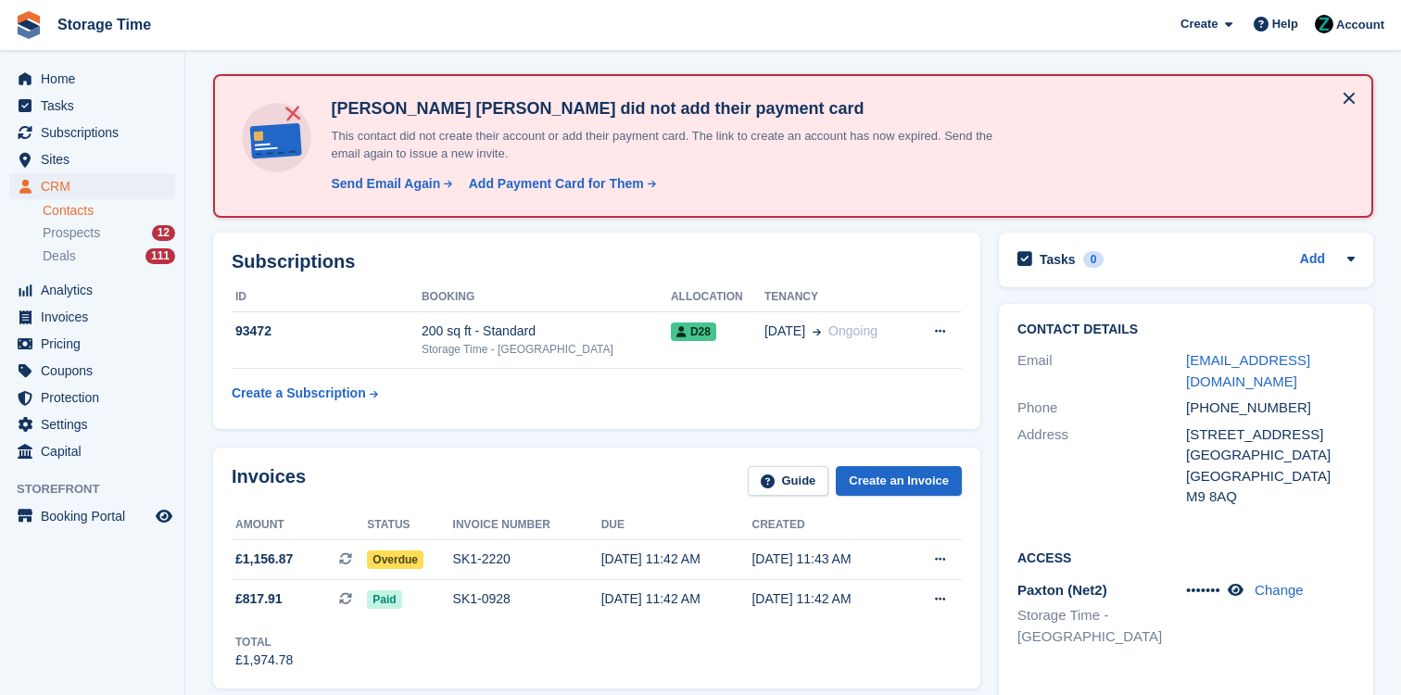
scroll to position [80, 0]
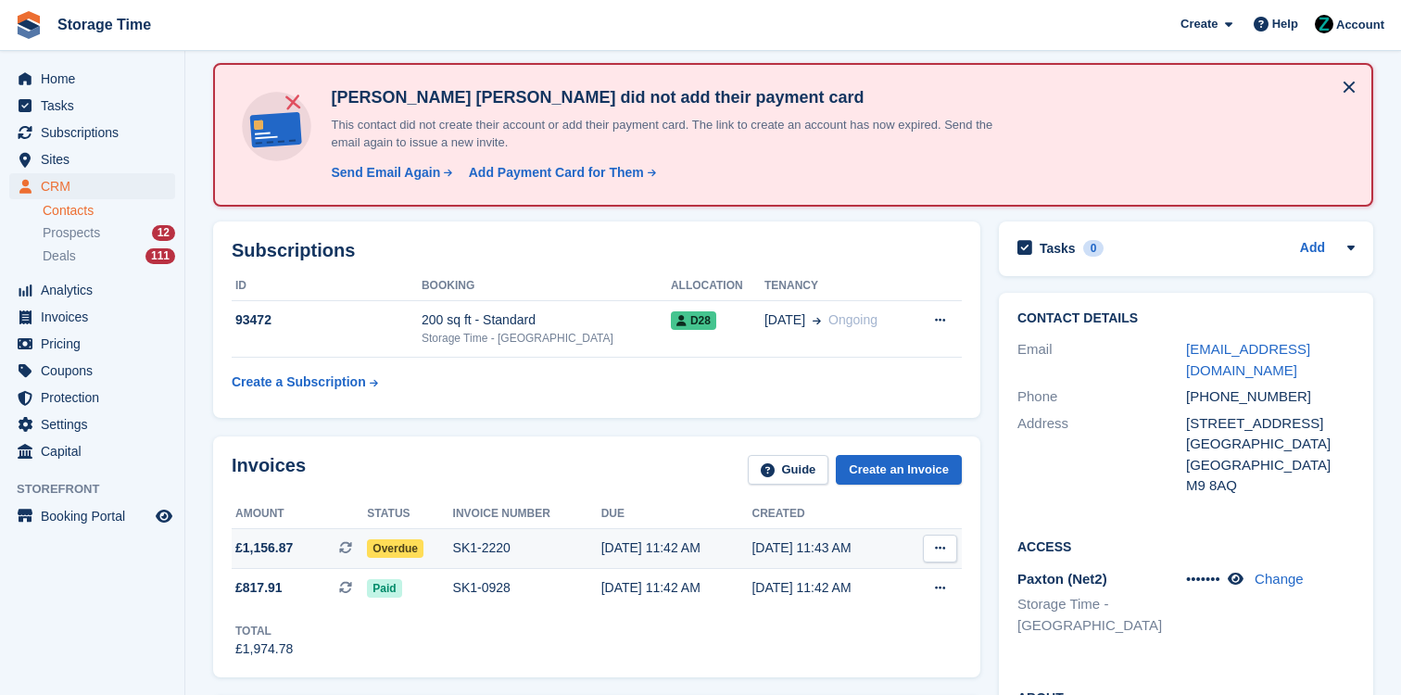
click at [598, 539] on div "SK1-2220" at bounding box center [527, 547] width 148 height 19
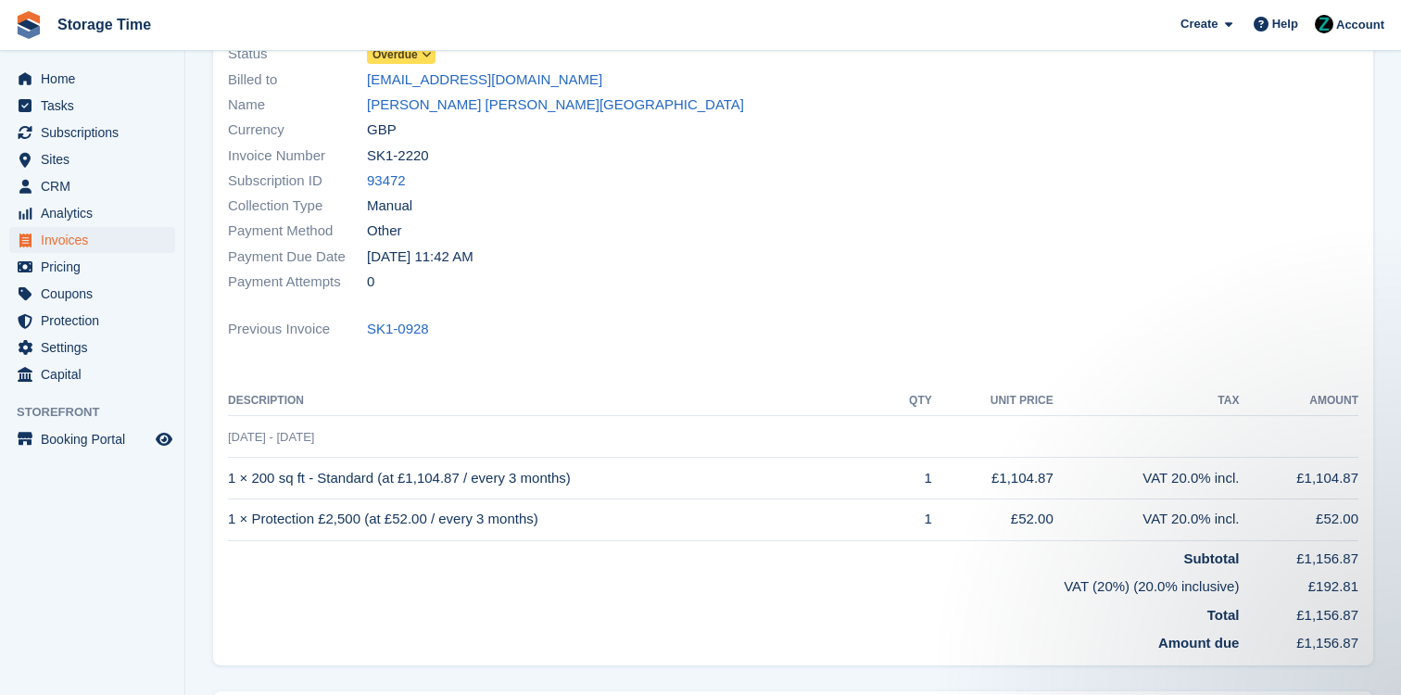
scroll to position [167, 0]
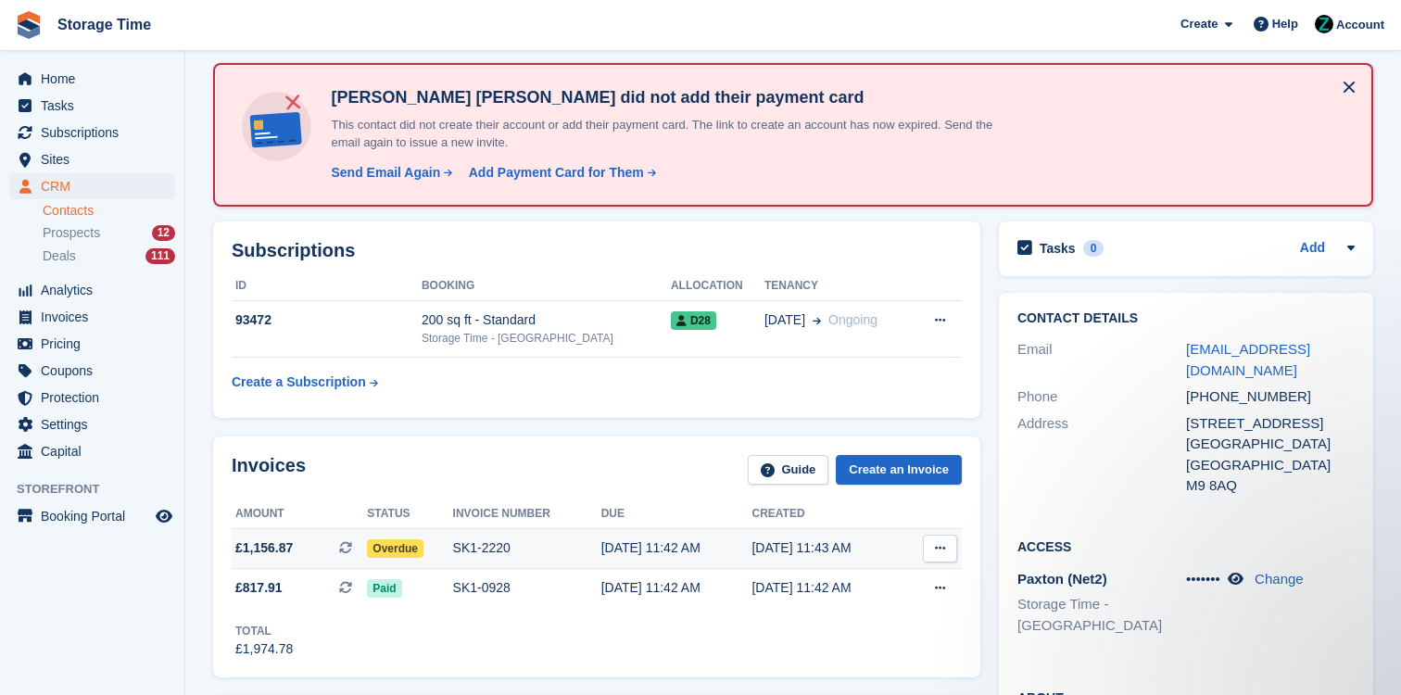
click at [566, 546] on div "SK1-2220" at bounding box center [527, 547] width 148 height 19
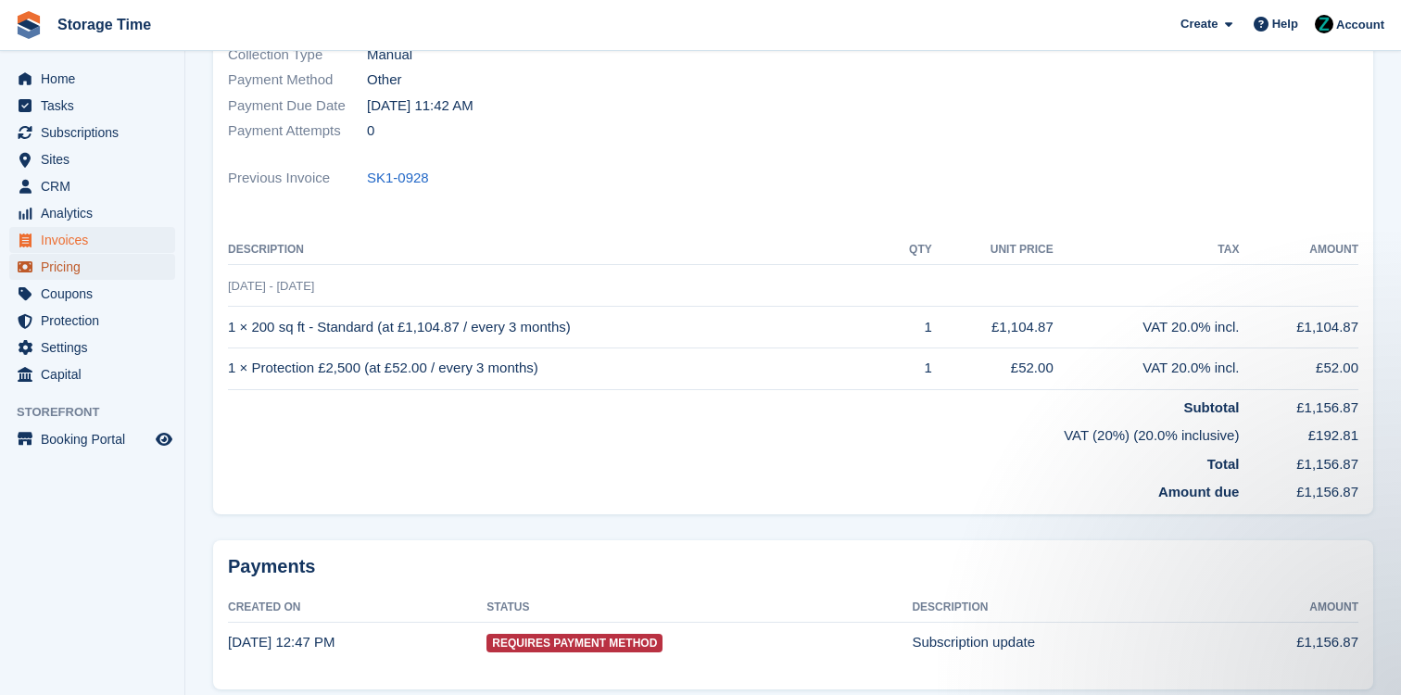
click at [105, 263] on span "Pricing" at bounding box center [96, 267] width 111 height 26
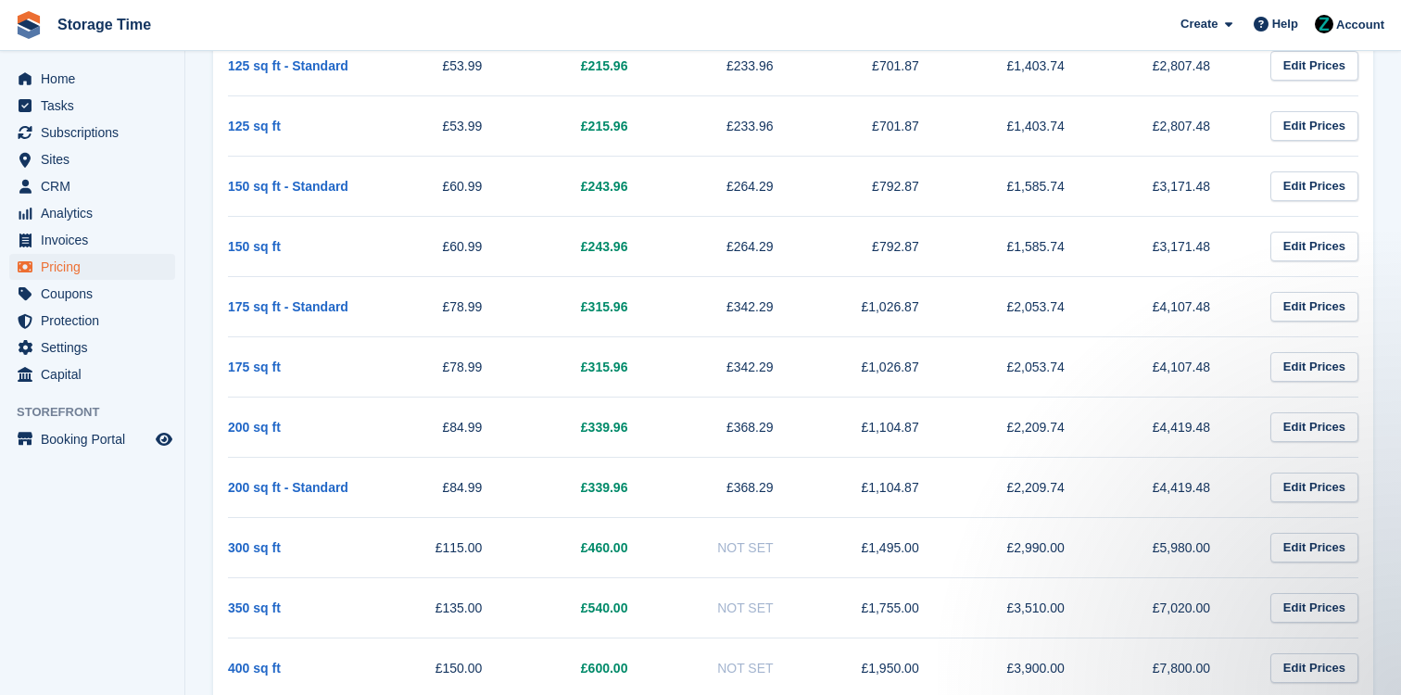
scroll to position [1506, 0]
click at [58, 78] on span "Home" at bounding box center [96, 79] width 111 height 26
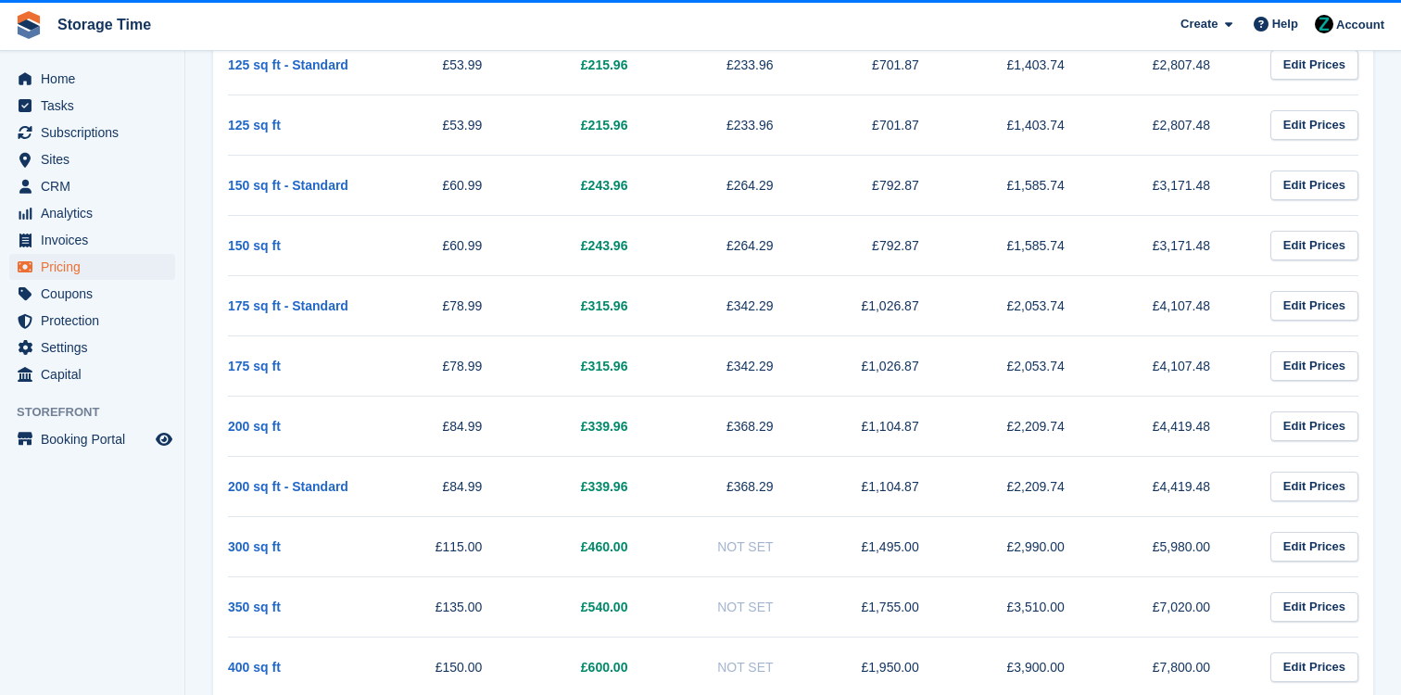
click at [674, 435] on td "£368.29" at bounding box center [736, 426] width 145 height 60
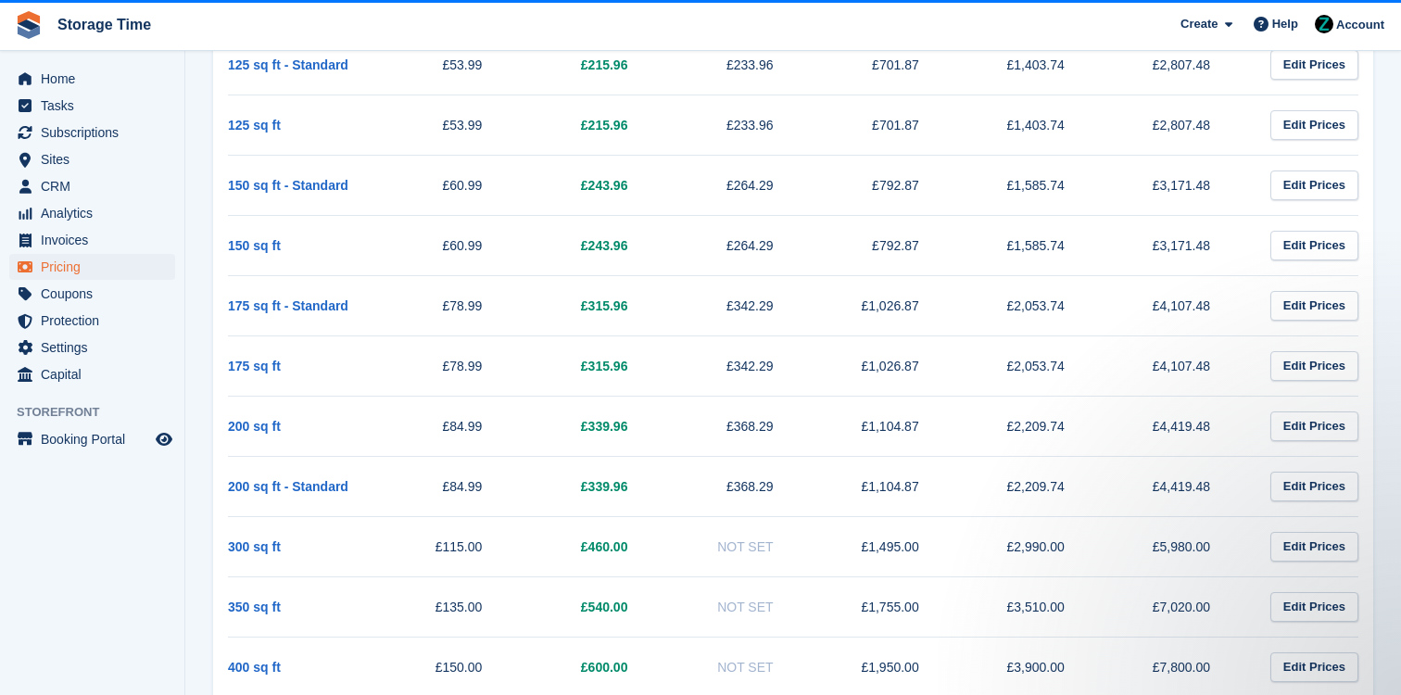
scroll to position [0, 0]
drag, startPoint x: 674, startPoint y: 435, endPoint x: 352, endPoint y: 414, distance: 323.1
click at [352, 415] on tr "200 sq ft £84.99 £339.96 £368.29 £1,104.87 £2,209.74 £4,419.48 Edit Prices" at bounding box center [793, 426] width 1130 height 60
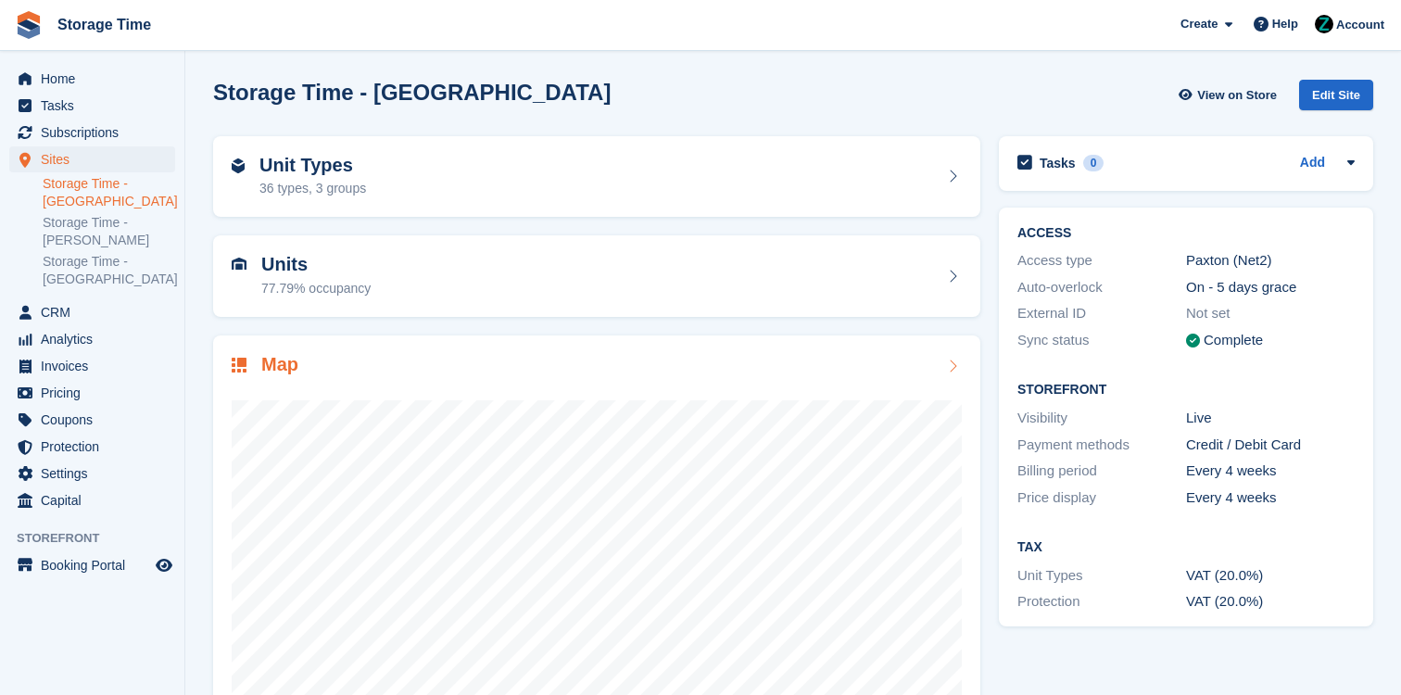
click at [849, 369] on div "Map" at bounding box center [597, 366] width 730 height 25
